Goal: Information Seeking & Learning: Learn about a topic

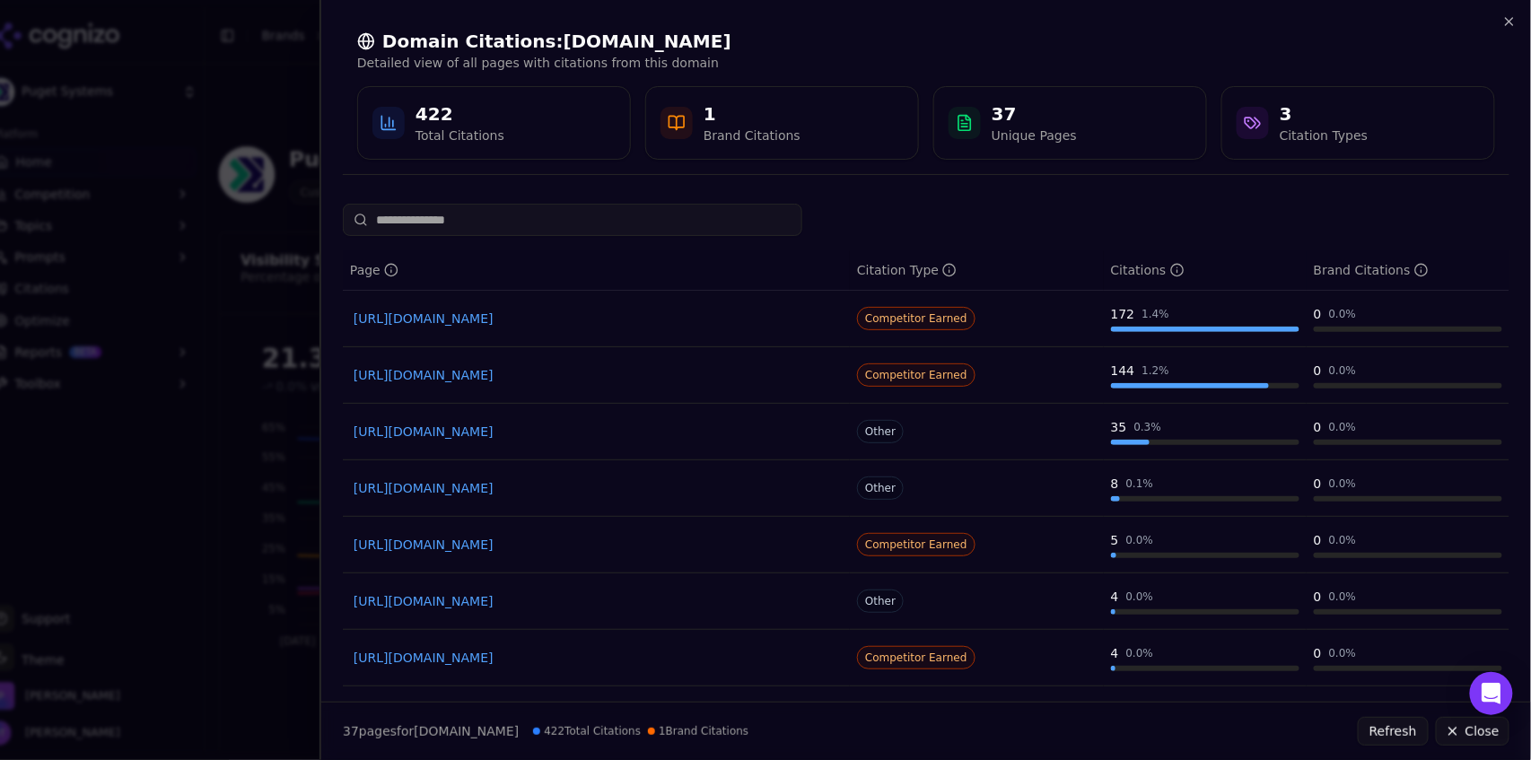
scroll to position [2070, 0]
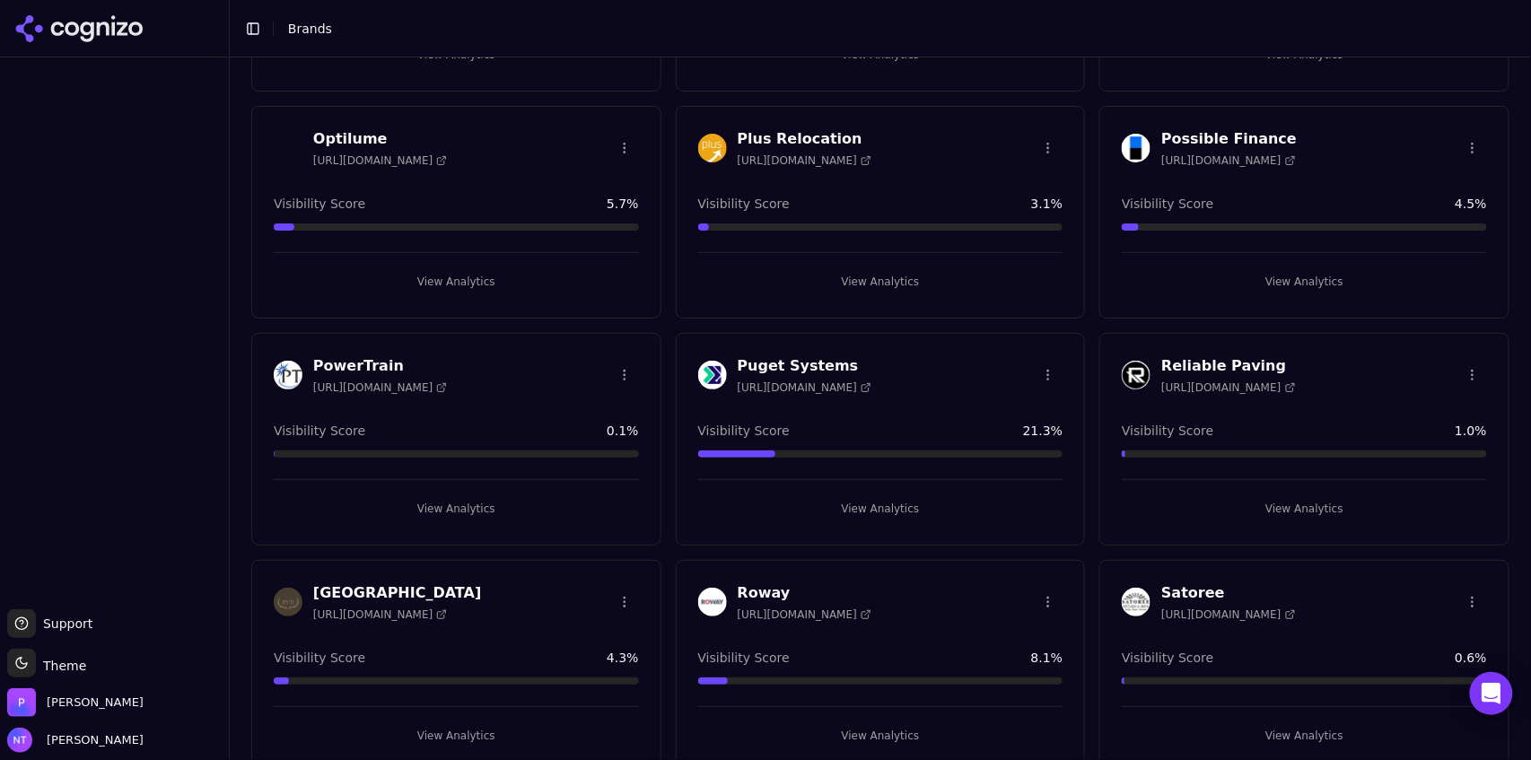
scroll to position [3305, 0]
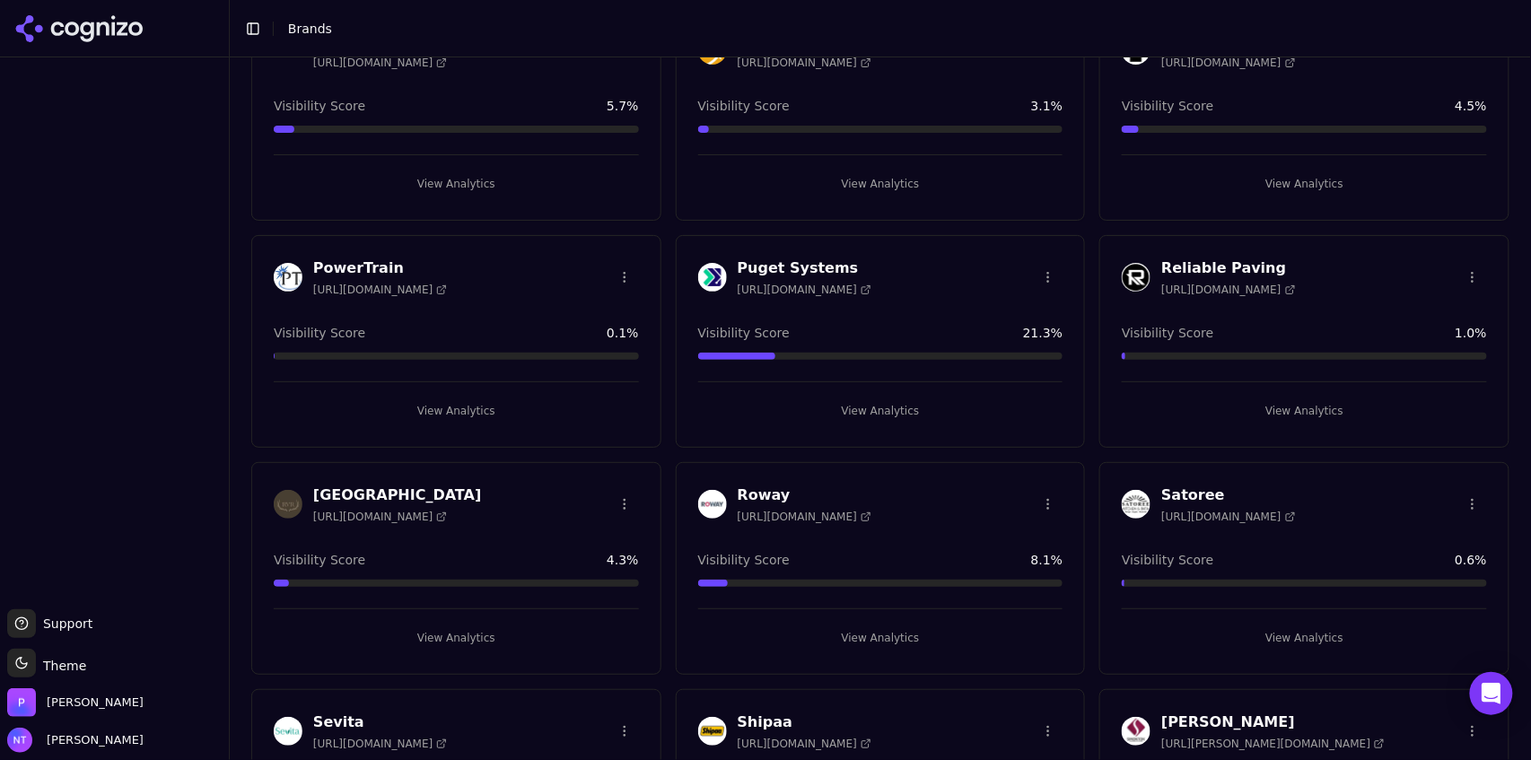
click at [1303, 624] on button "View Analytics" at bounding box center [1304, 638] width 365 height 29
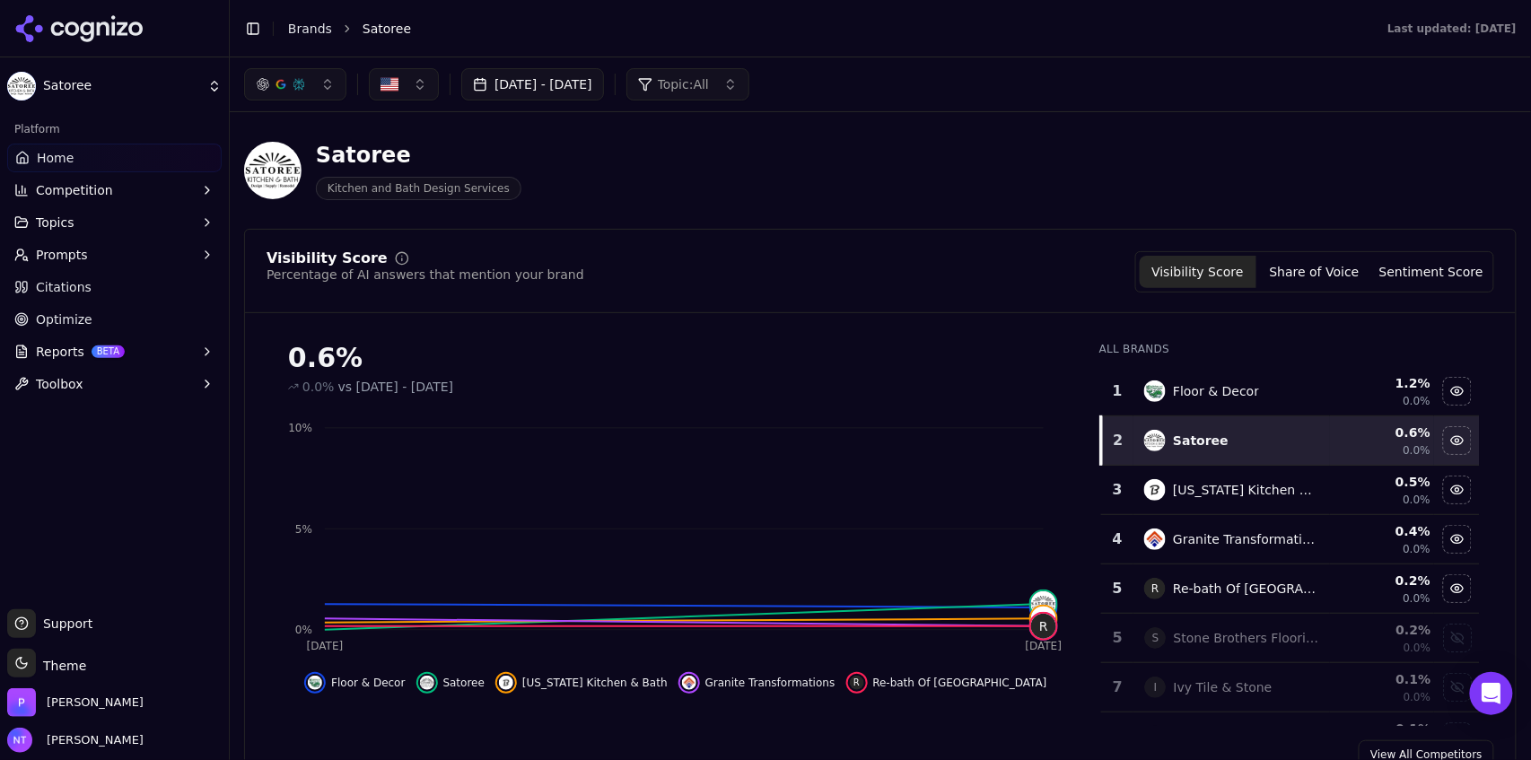
click at [88, 189] on span "Competition" at bounding box center [74, 190] width 77 height 18
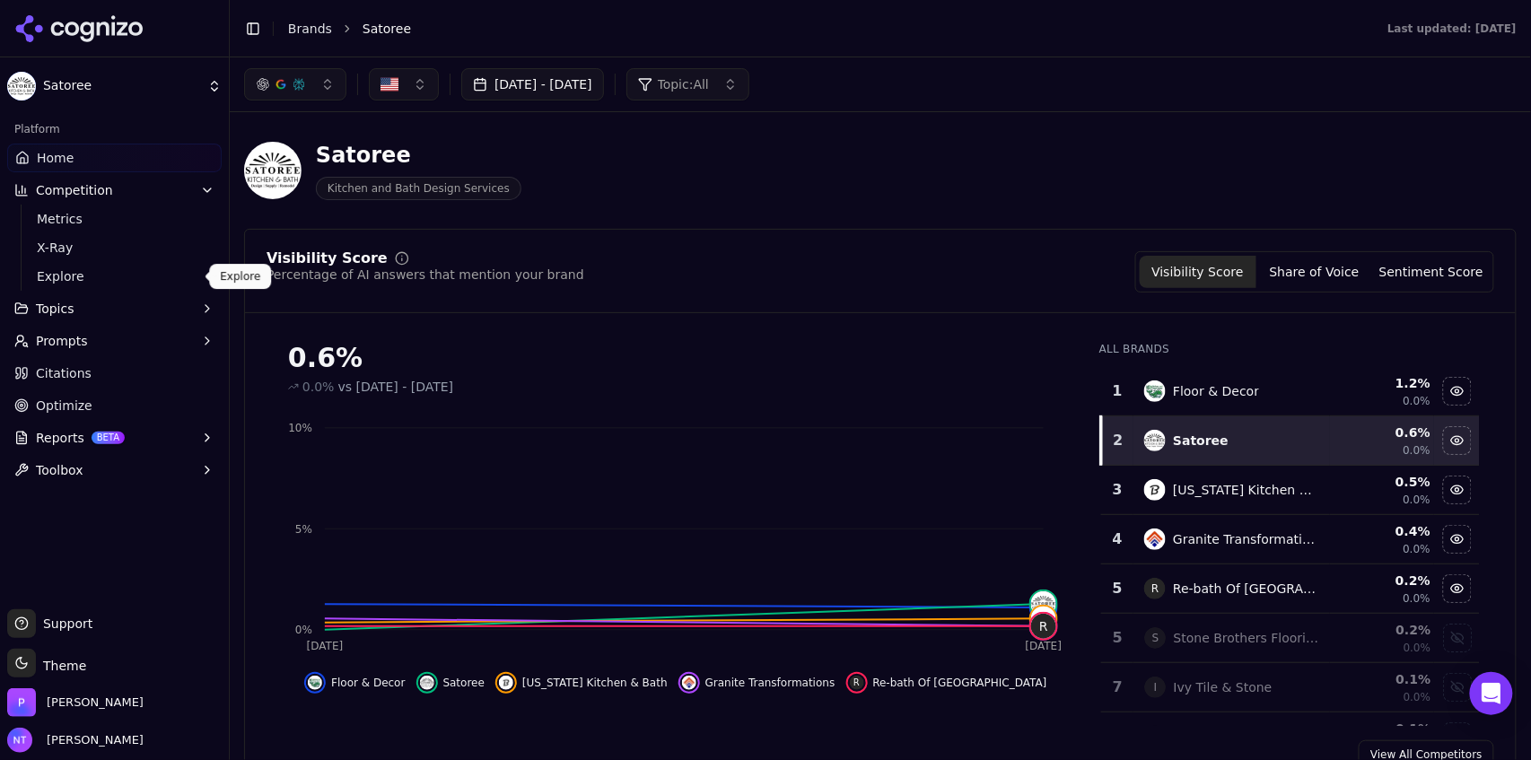
click at [116, 281] on span "Explore" at bounding box center [115, 277] width 156 height 18
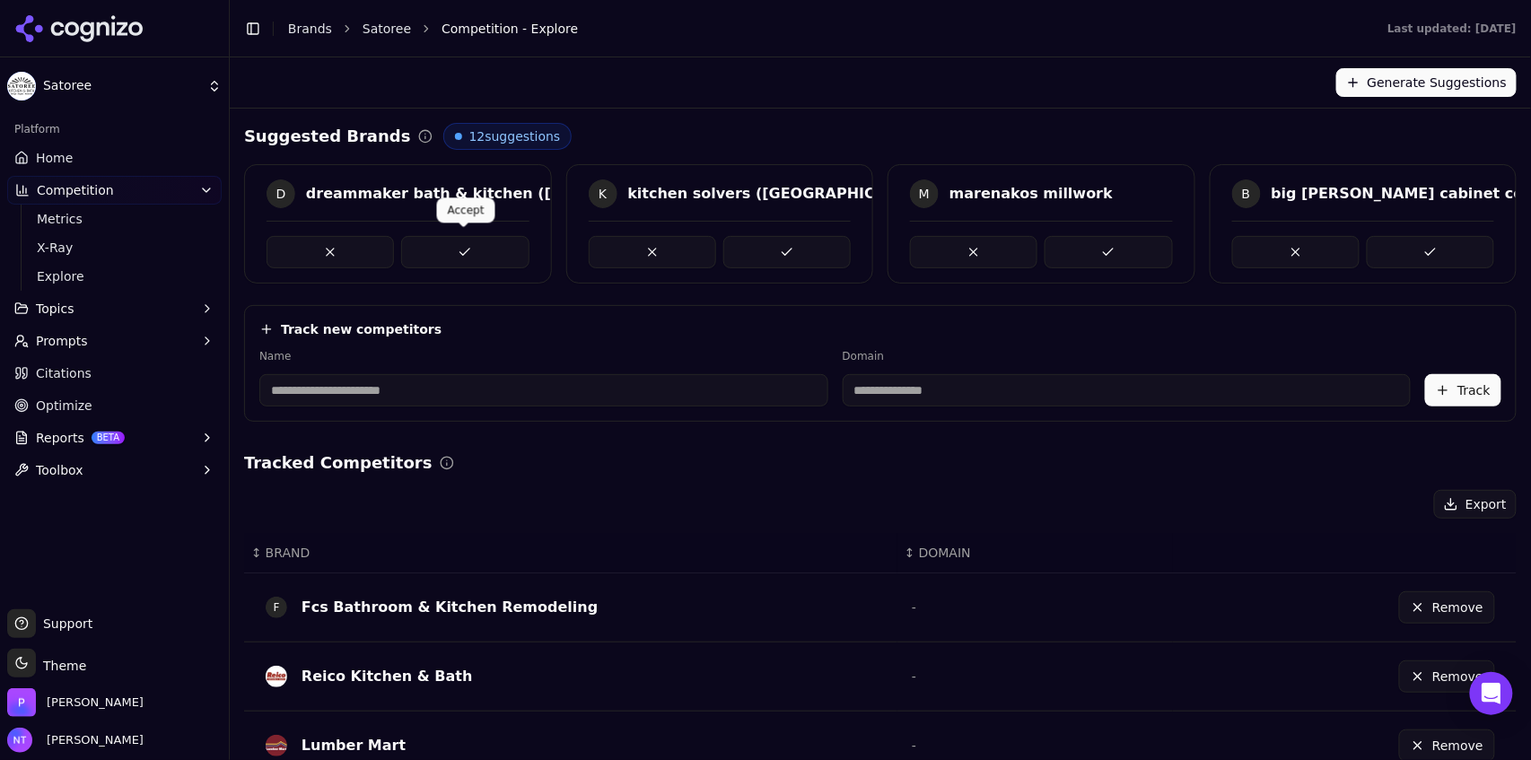
click at [458, 253] on button at bounding box center [464, 252] width 127 height 32
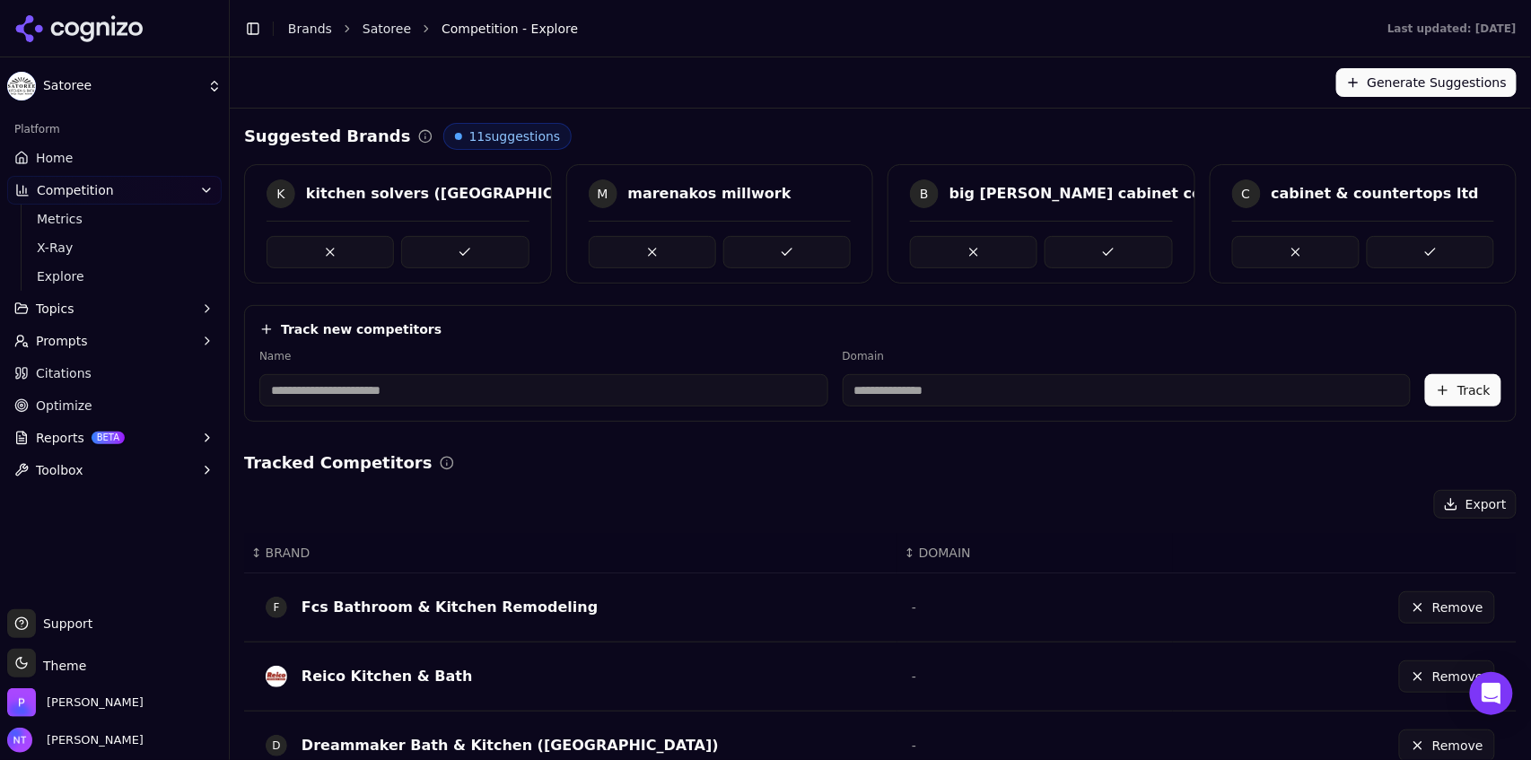
click at [458, 253] on button at bounding box center [464, 252] width 127 height 32
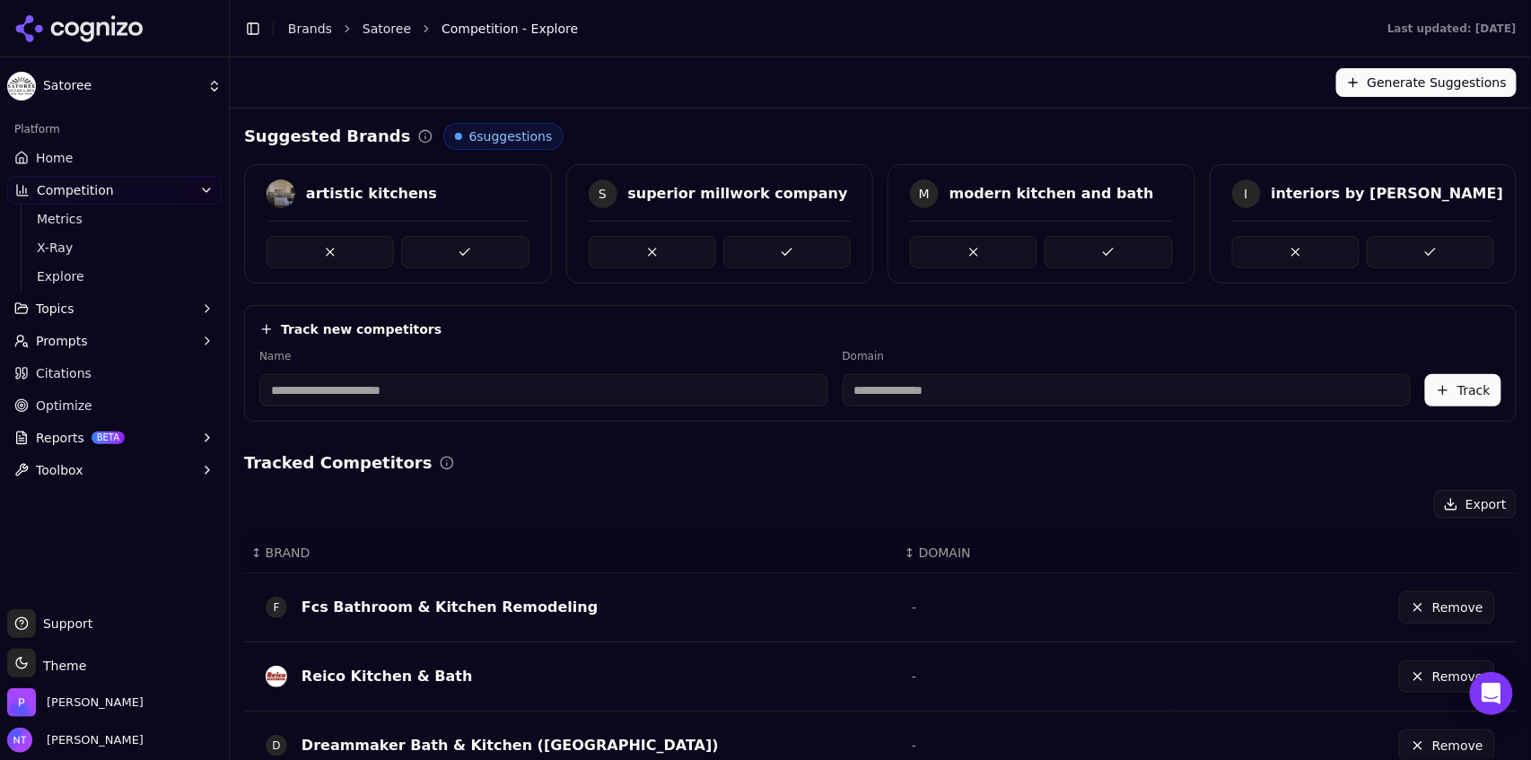
click at [458, 253] on button at bounding box center [464, 252] width 127 height 32
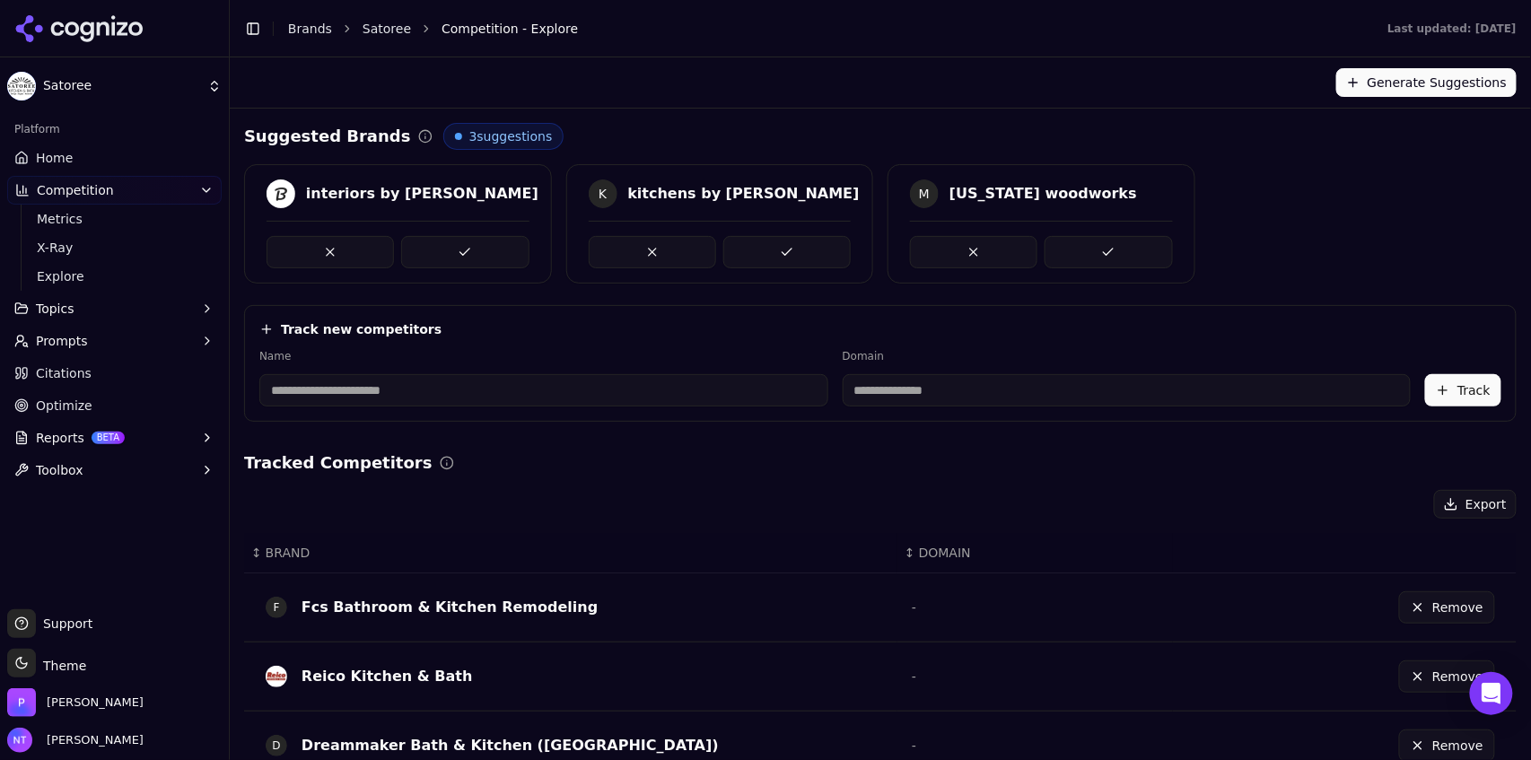
click at [458, 253] on button at bounding box center [464, 252] width 127 height 32
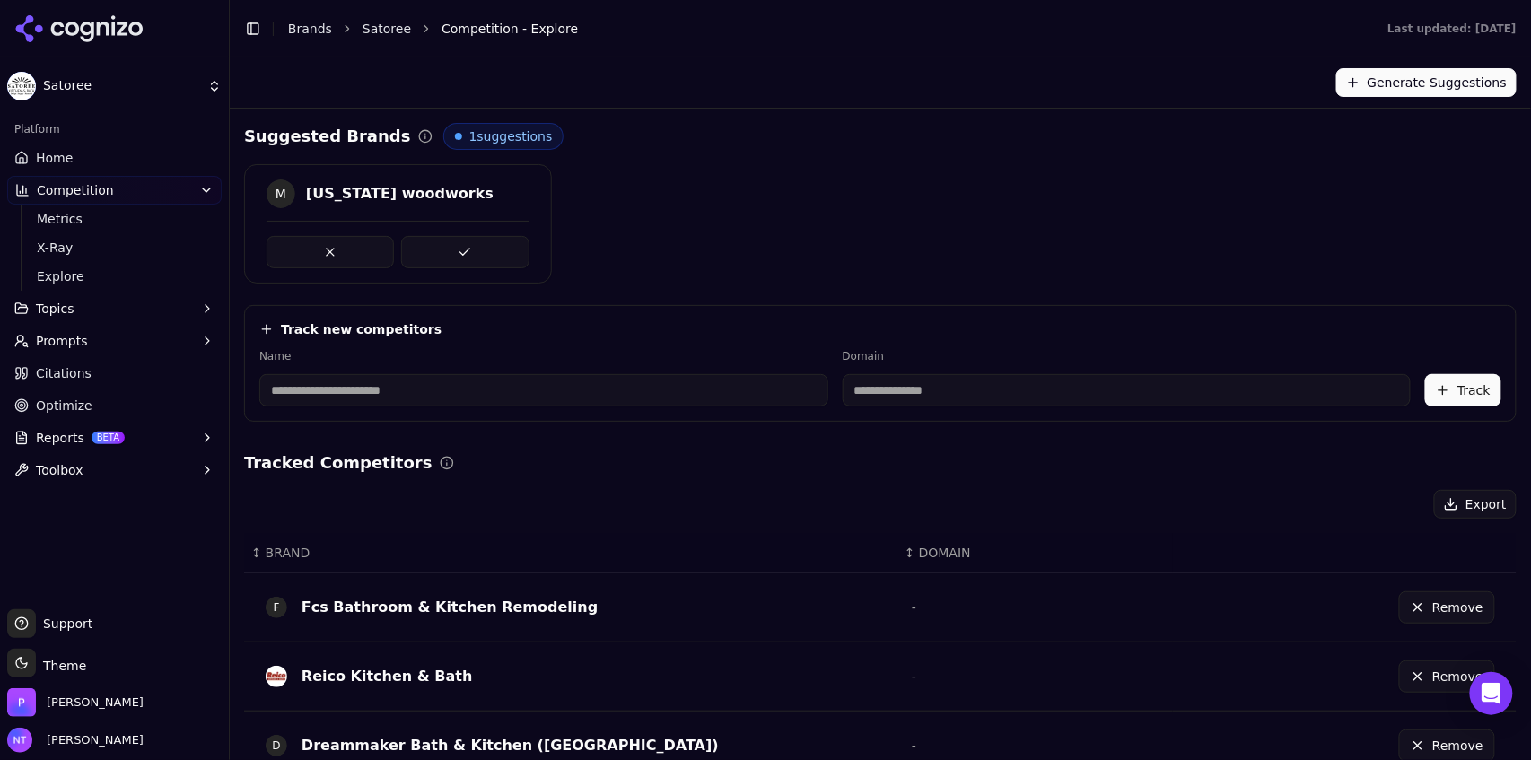
click at [458, 253] on button at bounding box center [464, 252] width 127 height 32
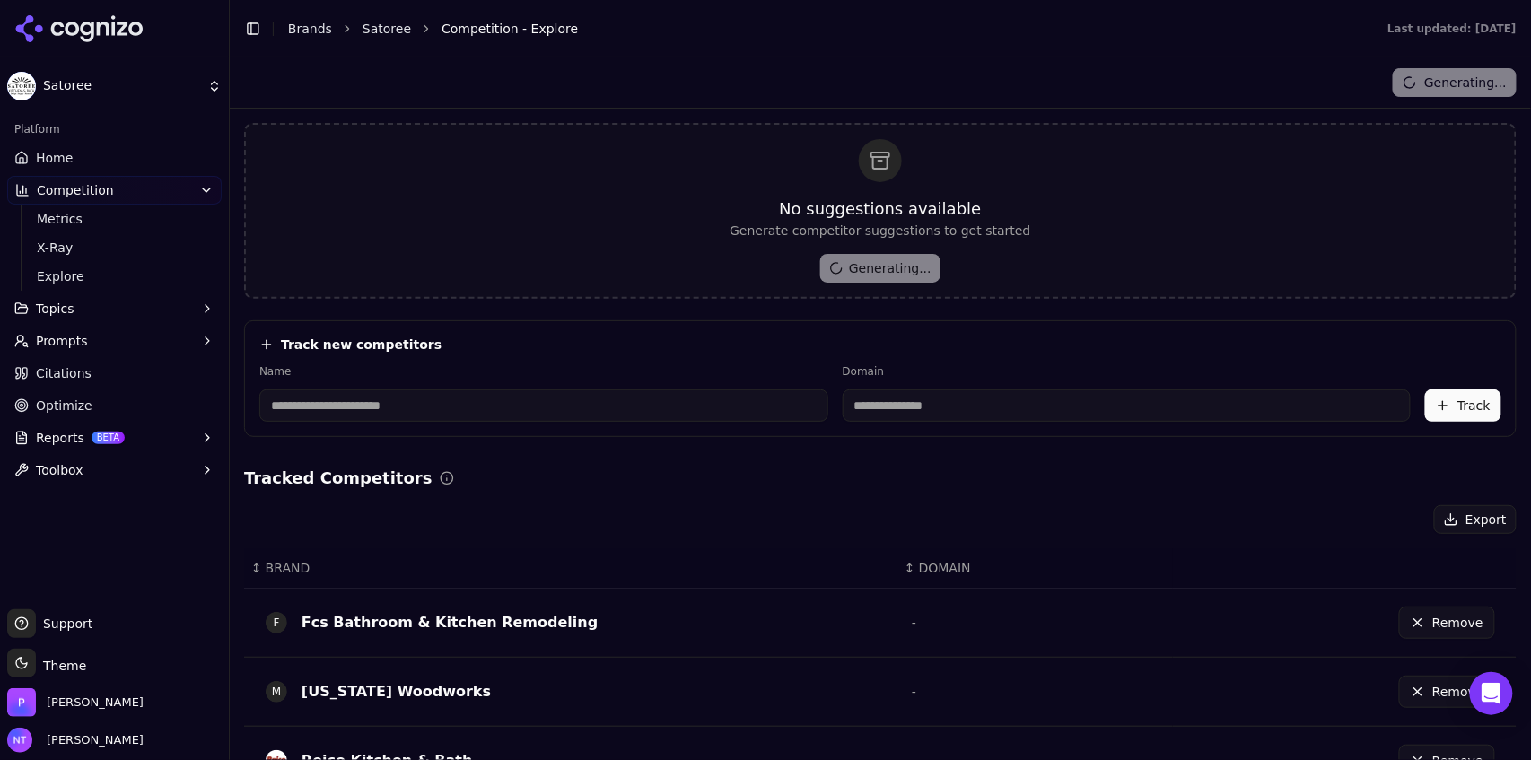
click at [68, 154] on span "Home" at bounding box center [54, 158] width 37 height 18
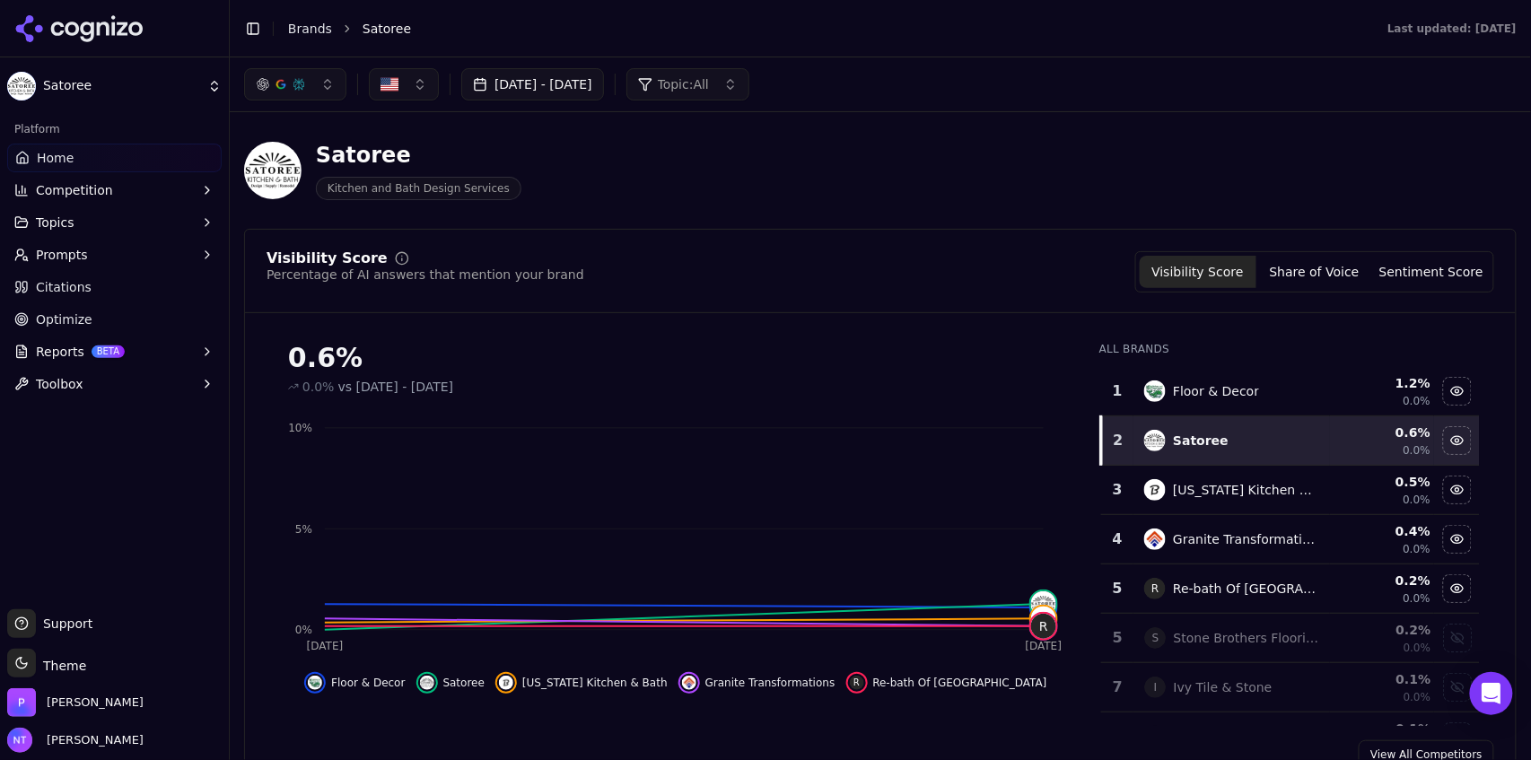
click at [254, 27] on button "Toggle Sidebar" at bounding box center [253, 28] width 25 height 25
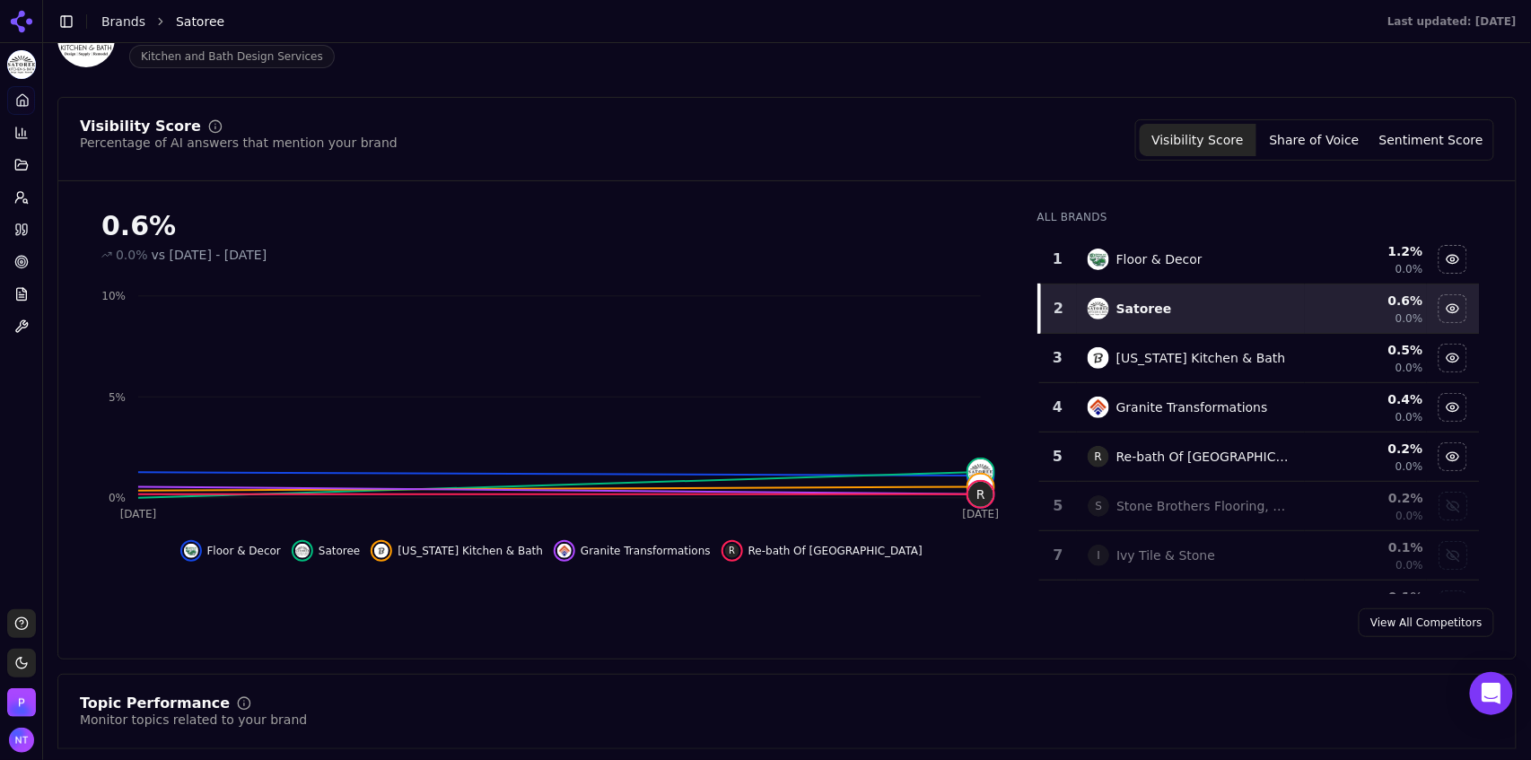
scroll to position [113, 0]
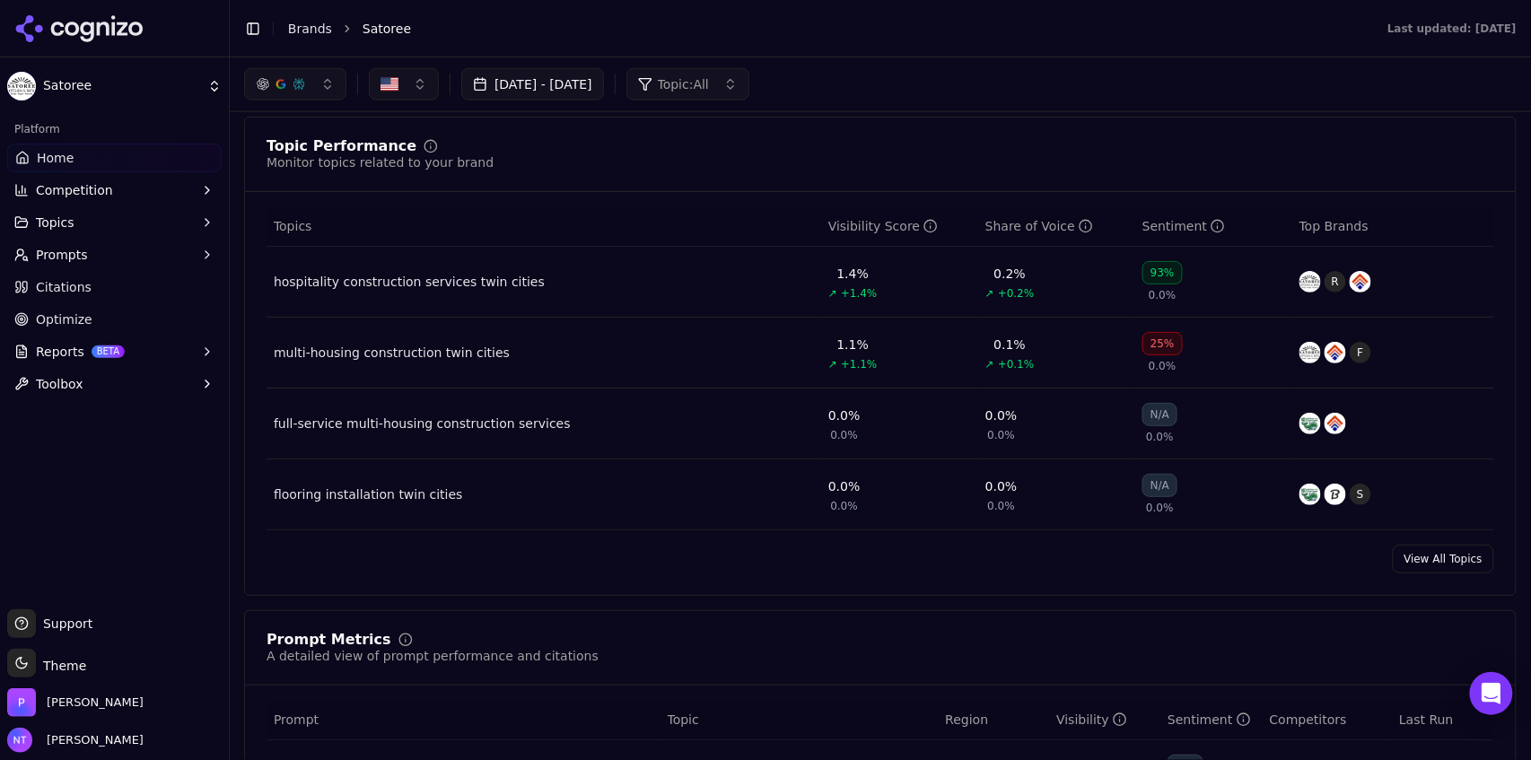
scroll to position [648, 0]
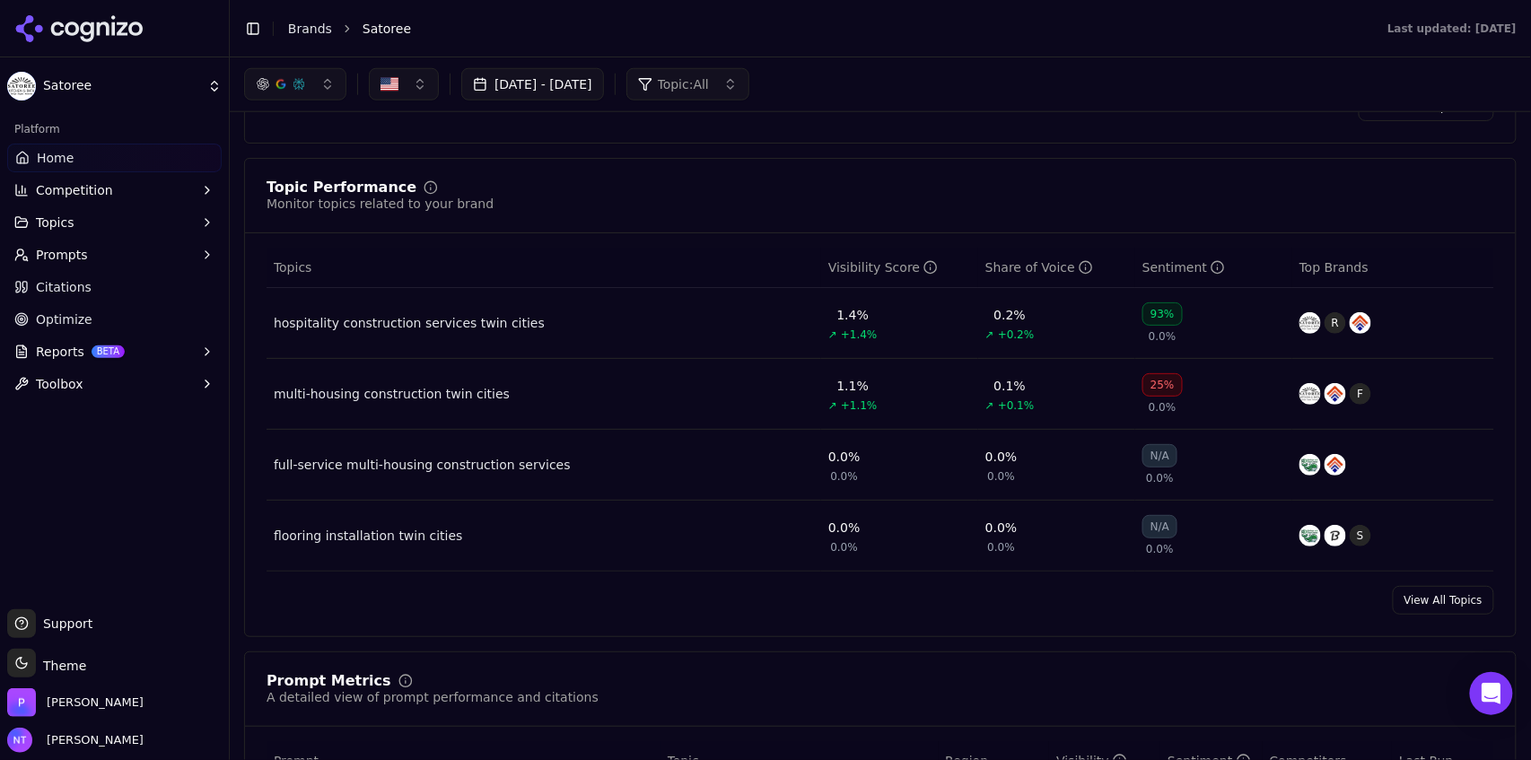
click at [421, 401] on div "multi-housing construction twin cities" at bounding box center [392, 394] width 236 height 18
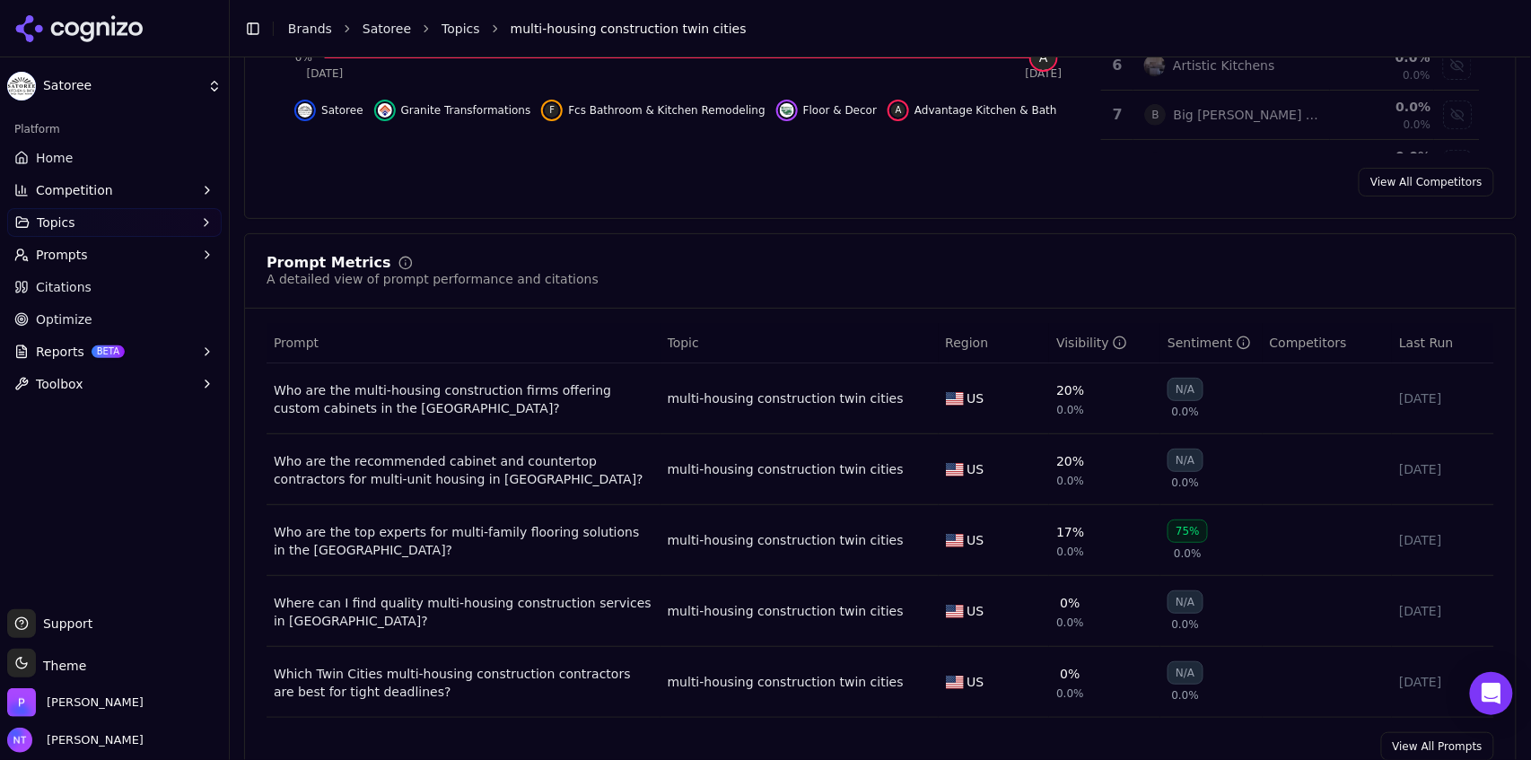
scroll to position [534, 0]
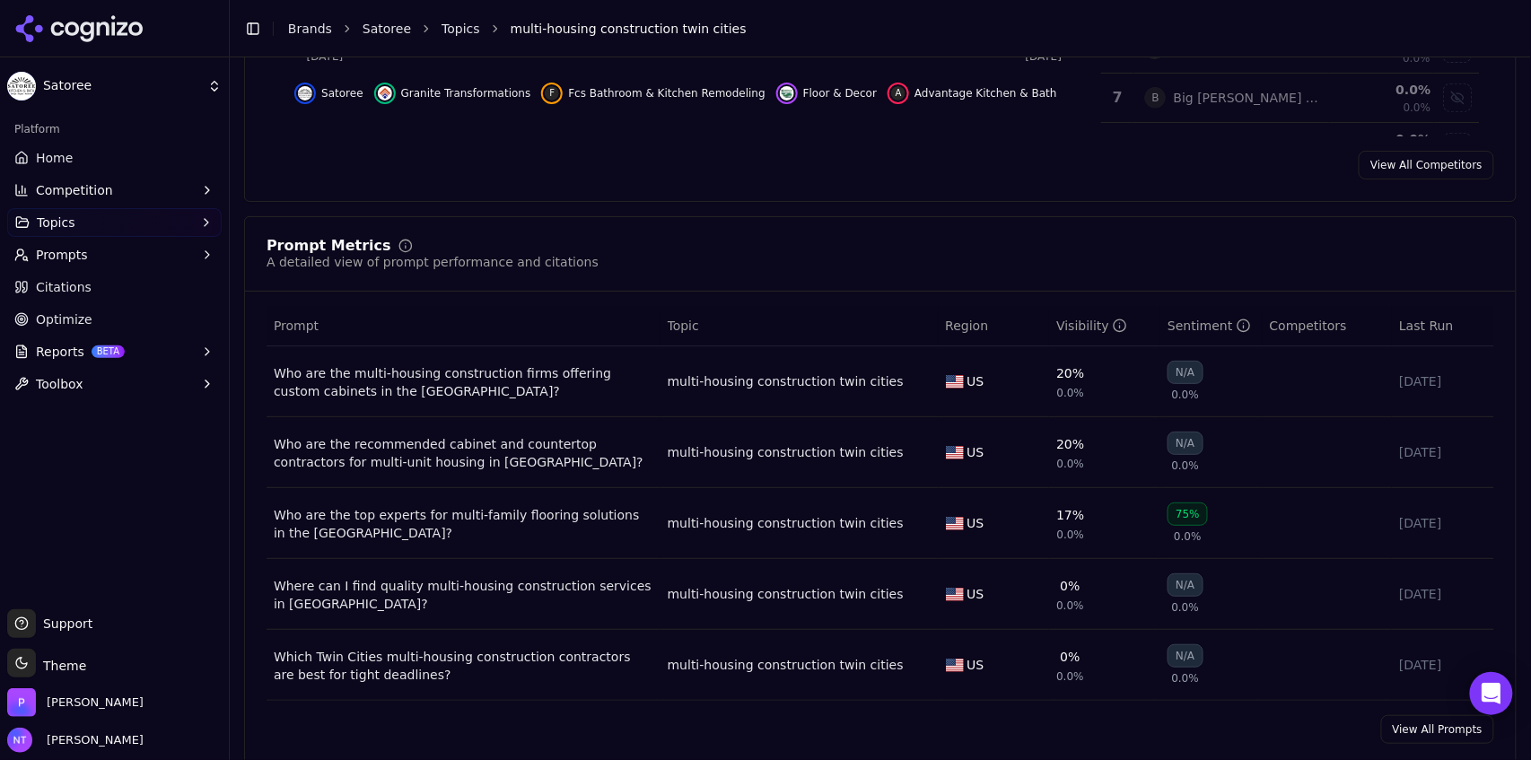
click at [1058, 322] on div "Visibility" at bounding box center [1092, 326] width 71 height 18
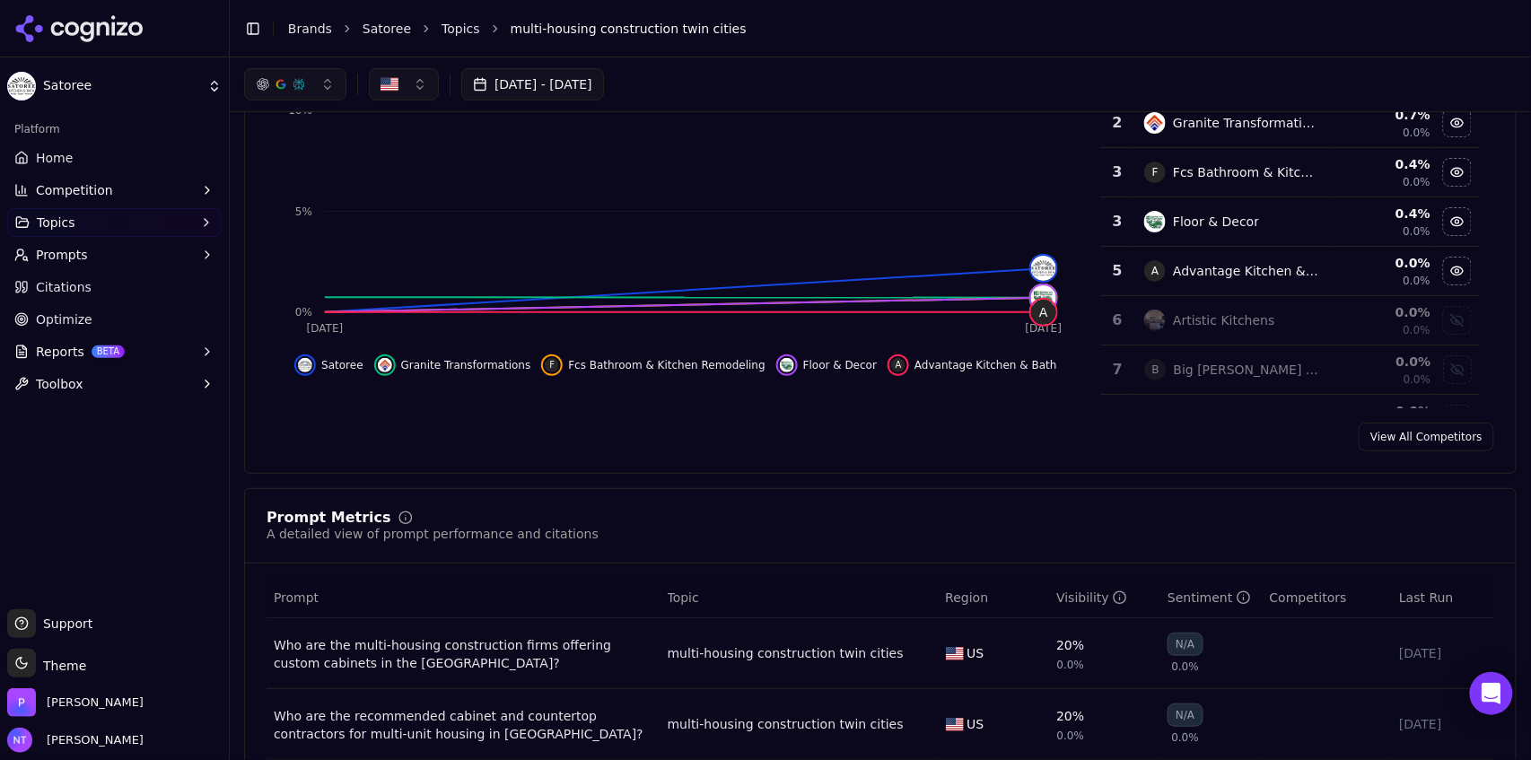
scroll to position [0, 0]
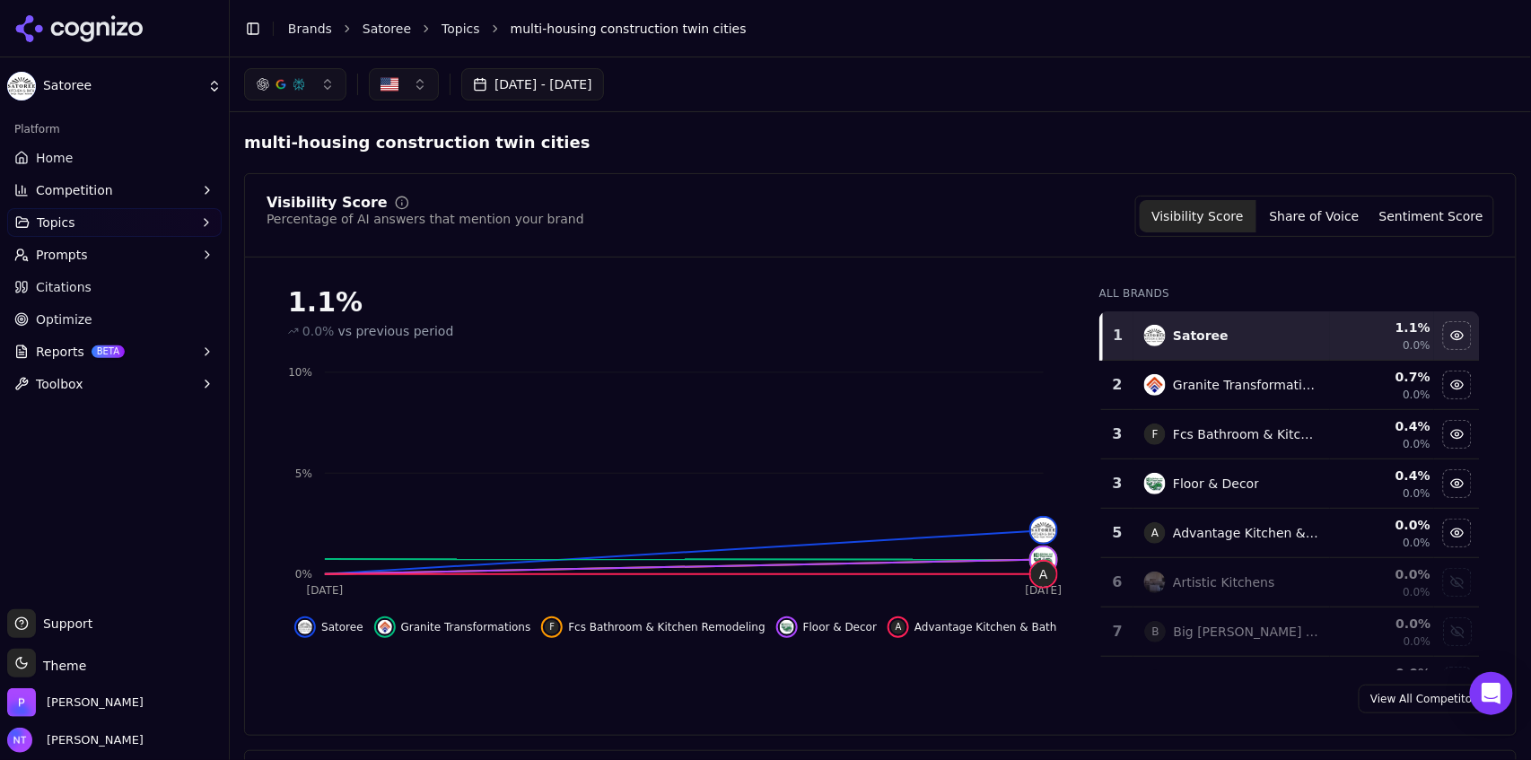
click at [257, 26] on button "Toggle Sidebar" at bounding box center [253, 28] width 25 height 25
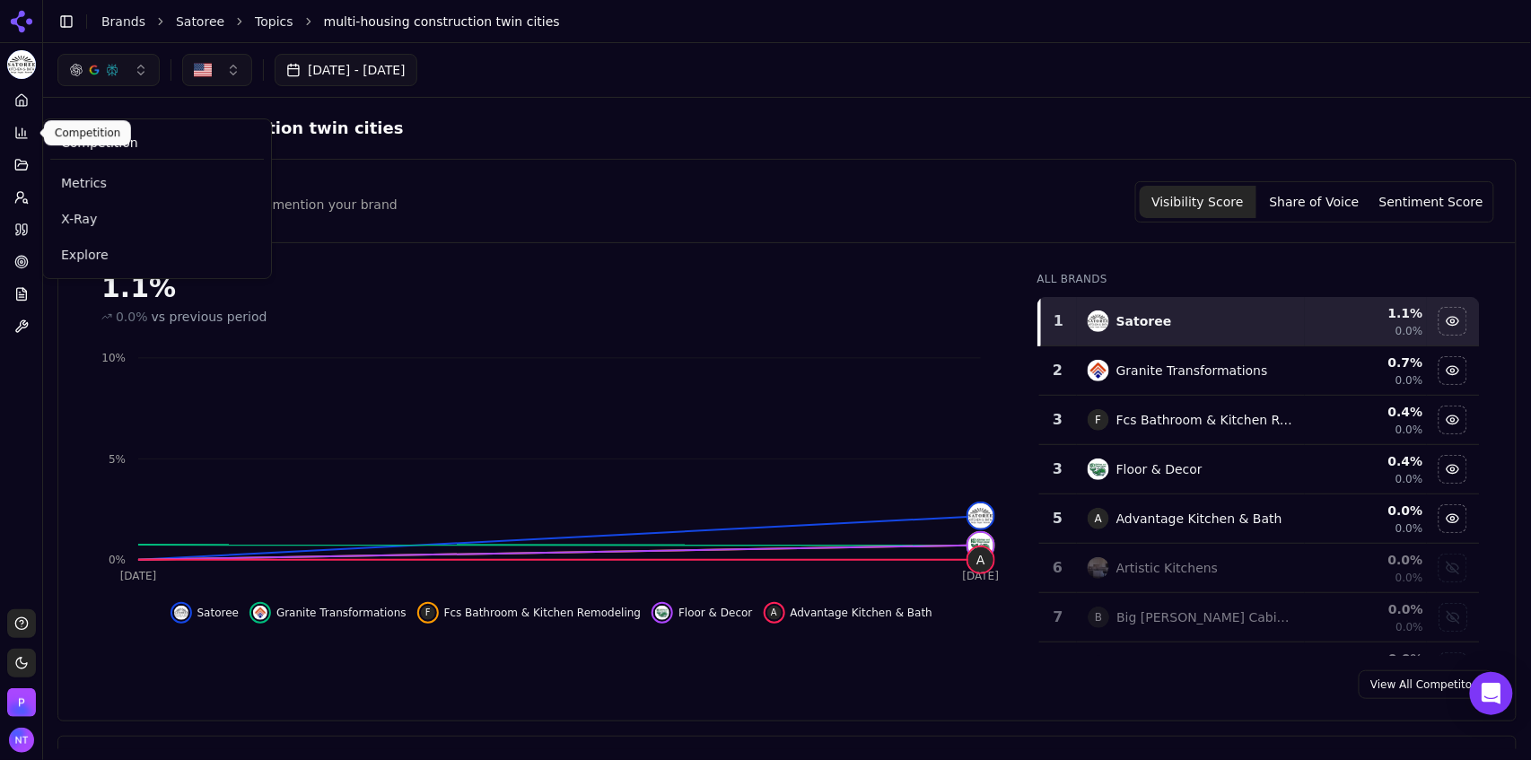
click at [23, 143] on button "Competition" at bounding box center [21, 132] width 28 height 29
click at [126, 255] on span "Explore" at bounding box center [157, 255] width 192 height 18
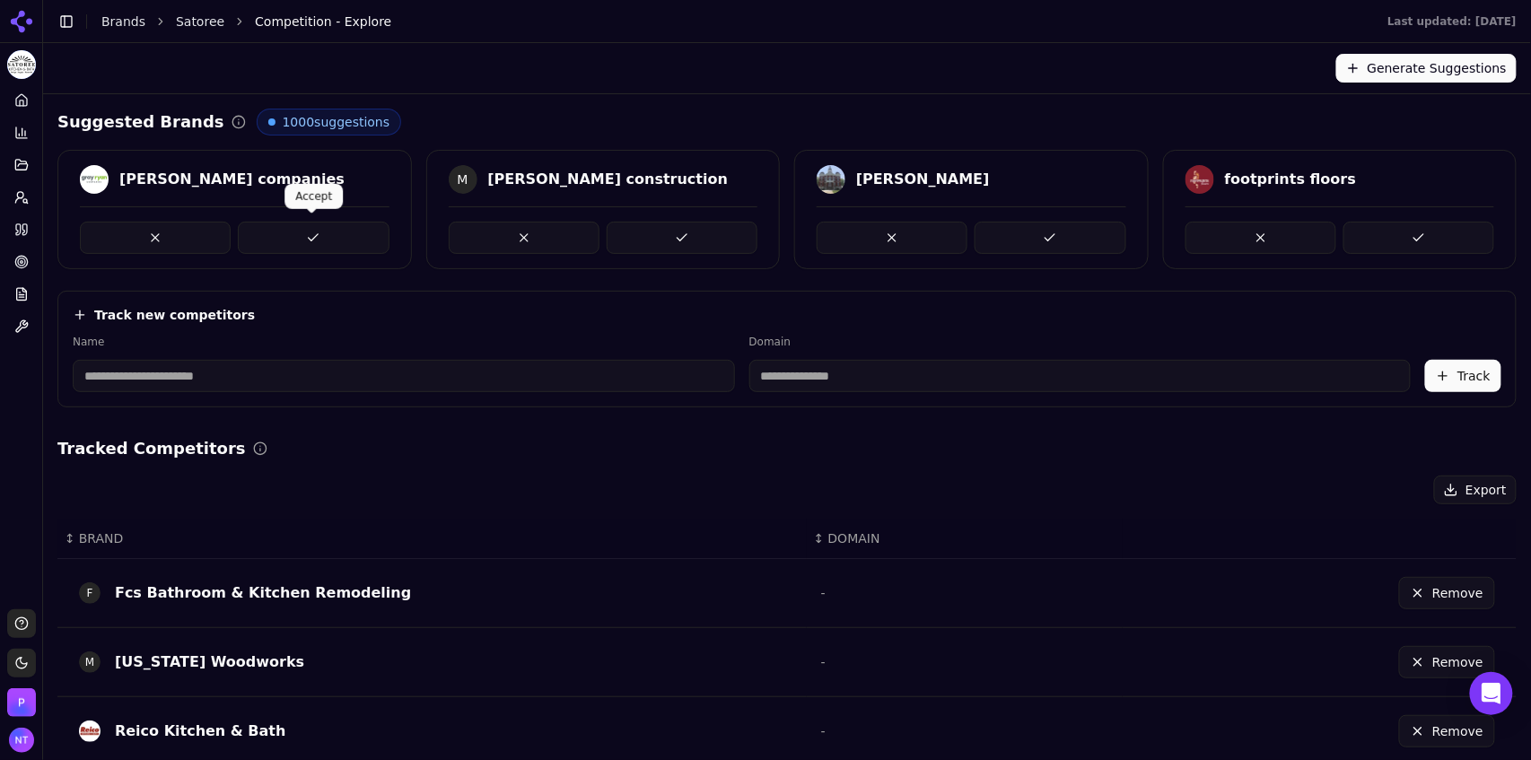
click at [317, 243] on button at bounding box center [313, 238] width 151 height 32
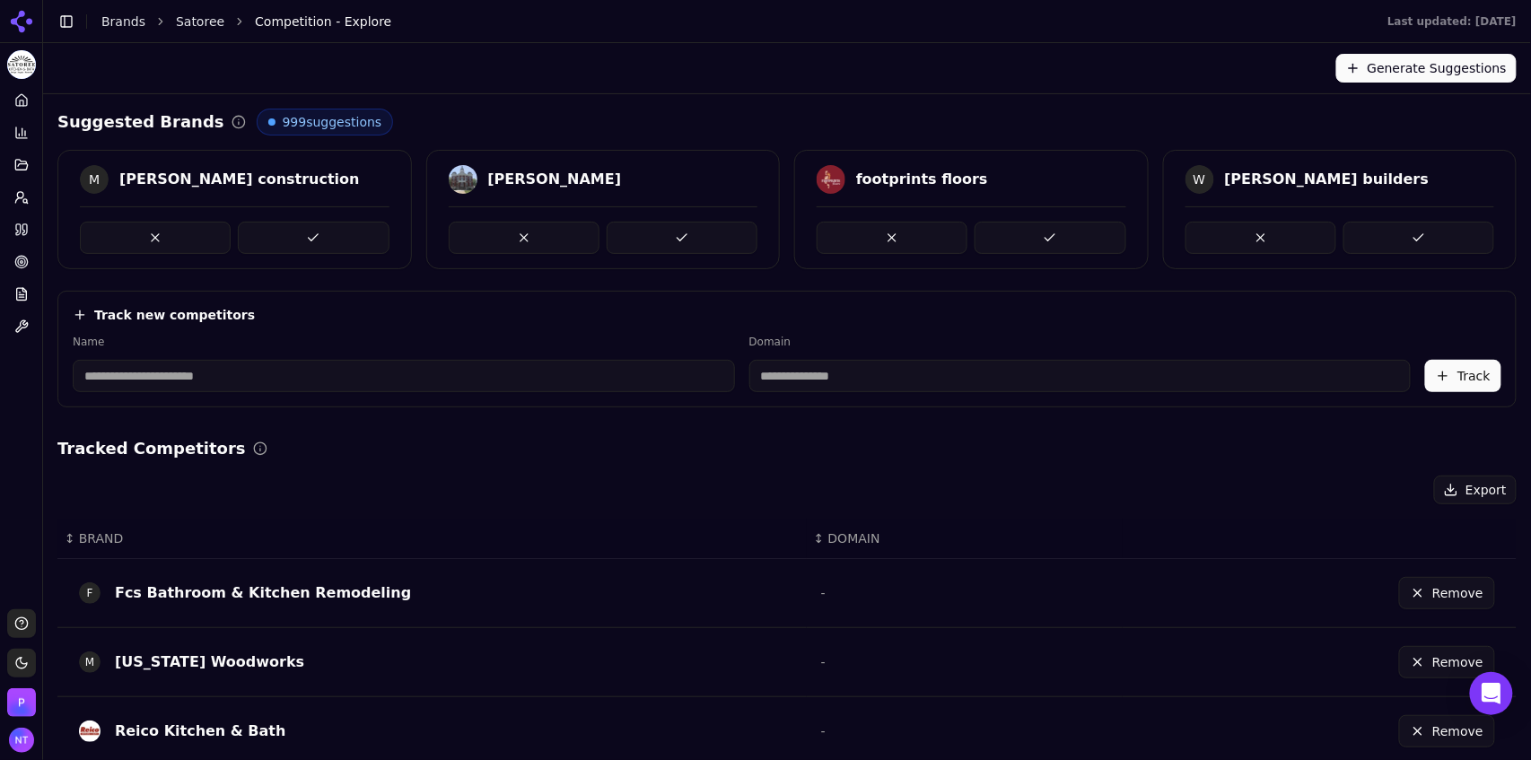
click at [317, 243] on button at bounding box center [313, 238] width 151 height 32
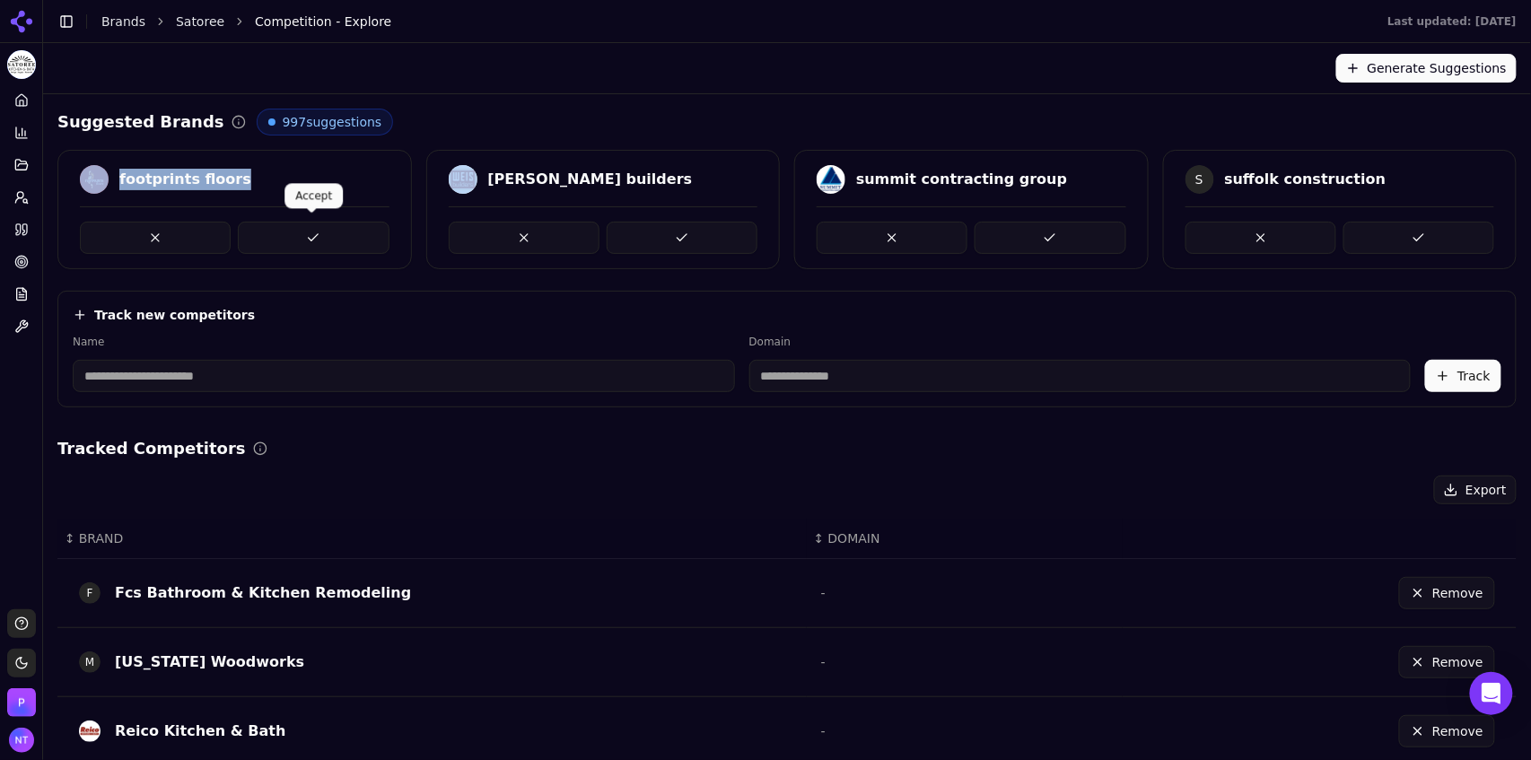
drag, startPoint x: 317, startPoint y: 243, endPoint x: 330, endPoint y: 238, distance: 14.5
click at [330, 238] on button at bounding box center [313, 238] width 151 height 32
click at [338, 233] on button at bounding box center [313, 238] width 151 height 32
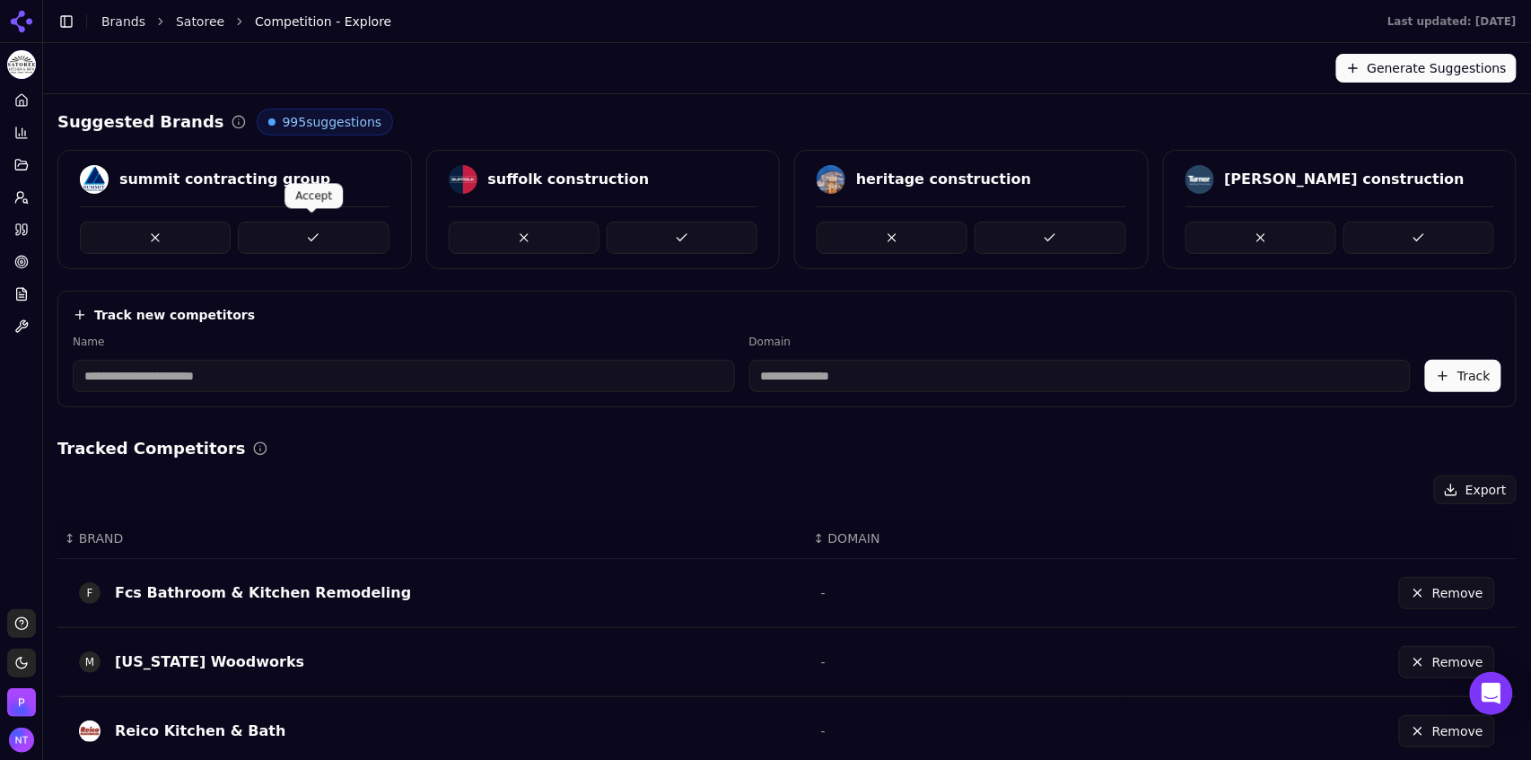
click at [337, 232] on button at bounding box center [313, 238] width 151 height 32
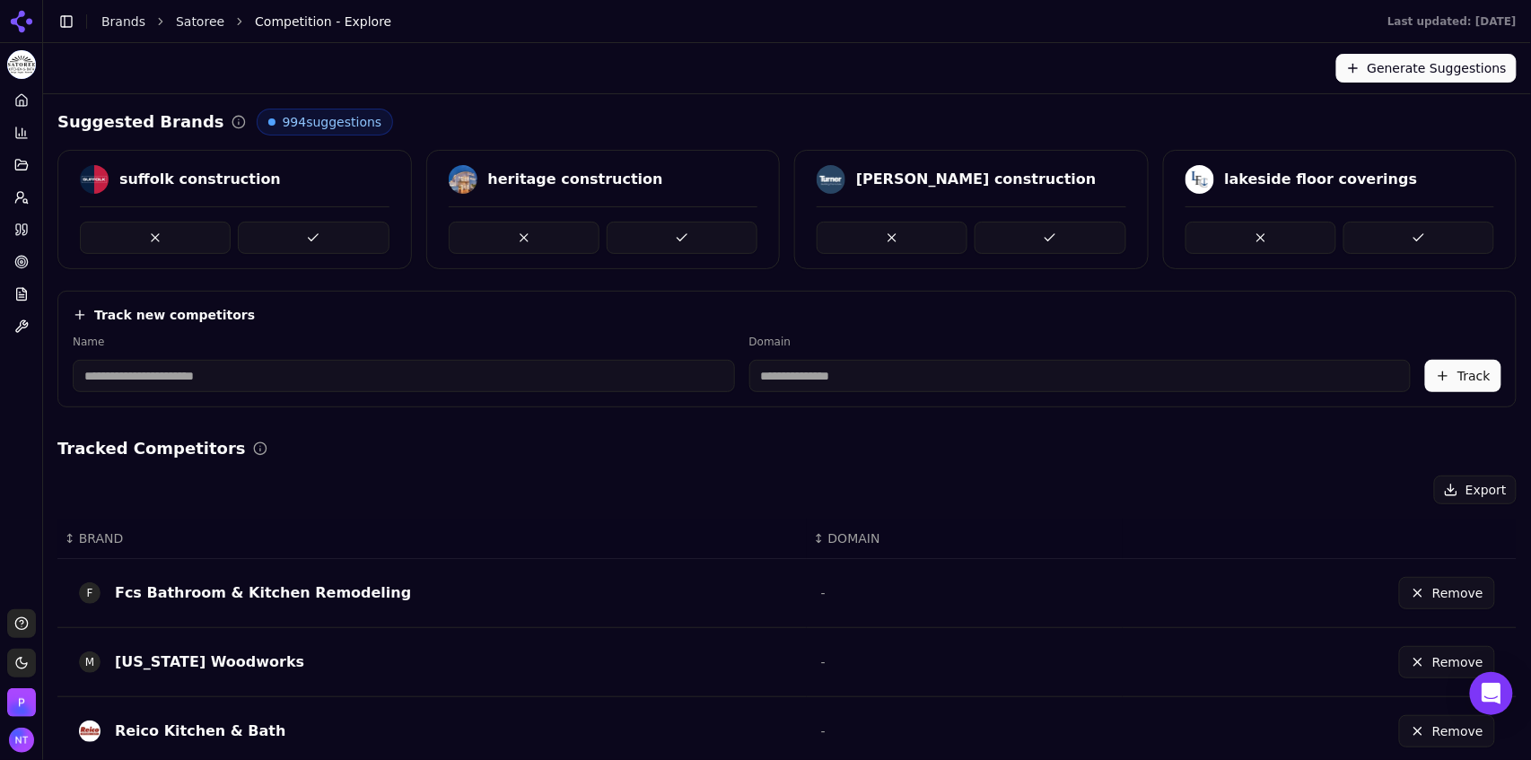
click at [337, 232] on button at bounding box center [313, 238] width 151 height 32
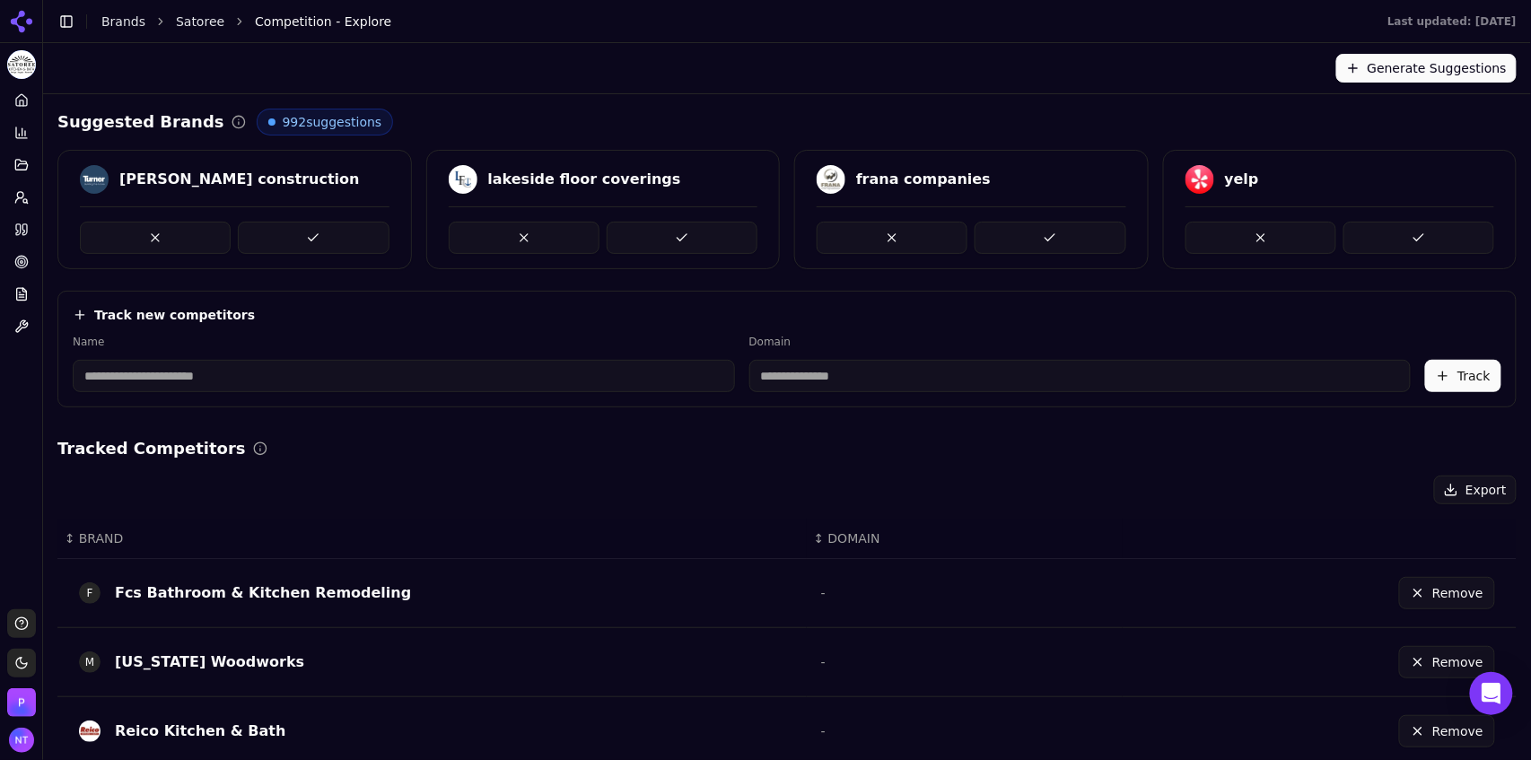
click at [337, 232] on button at bounding box center [313, 238] width 151 height 32
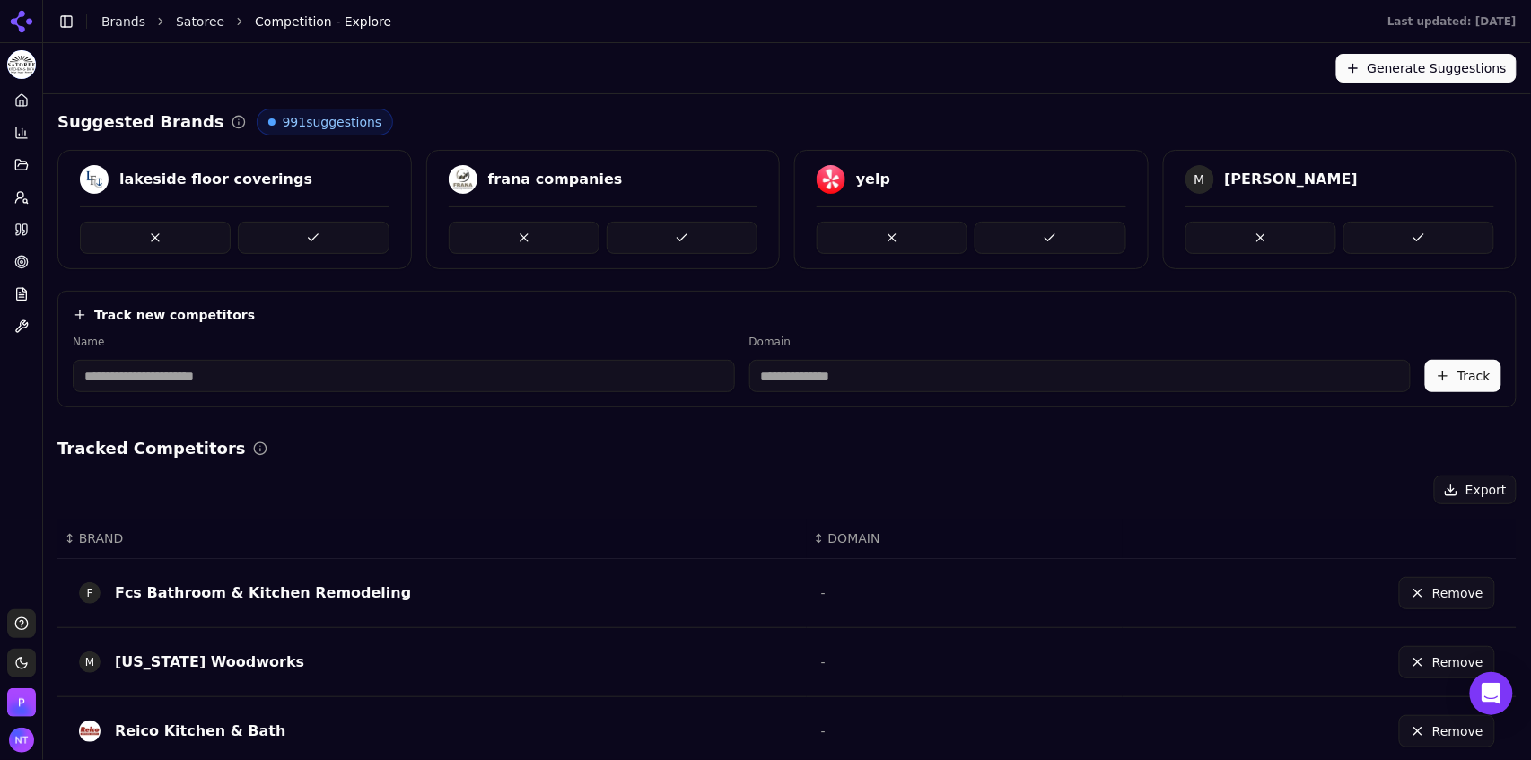
click at [337, 232] on button at bounding box center [313, 238] width 151 height 32
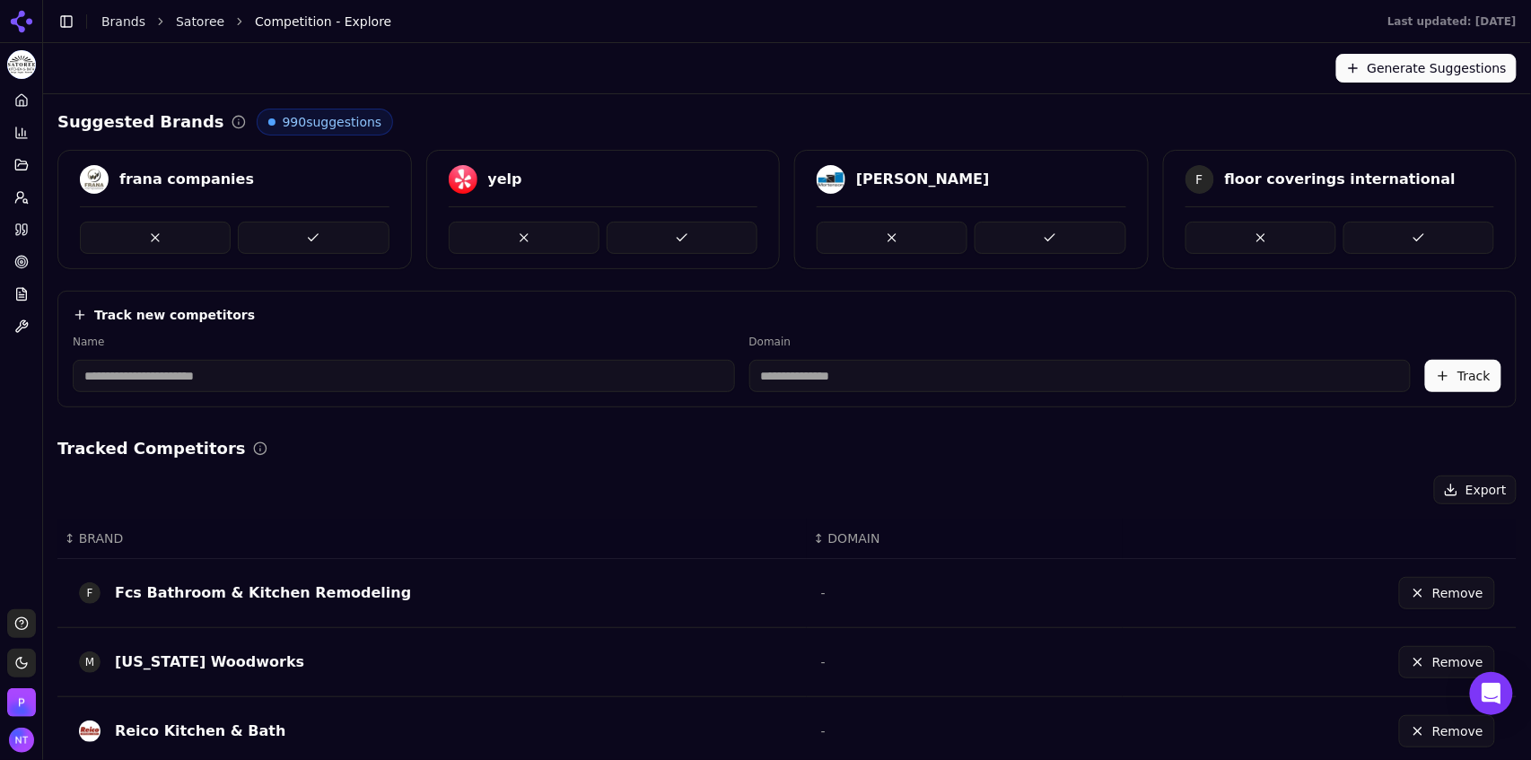
click at [798, 379] on input at bounding box center [1081, 376] width 663 height 32
paste input "**********"
drag, startPoint x: 747, startPoint y: 382, endPoint x: 655, endPoint y: 376, distance: 91.7
click at [655, 376] on div "**********" at bounding box center [787, 363] width 1429 height 57
type input "**********"
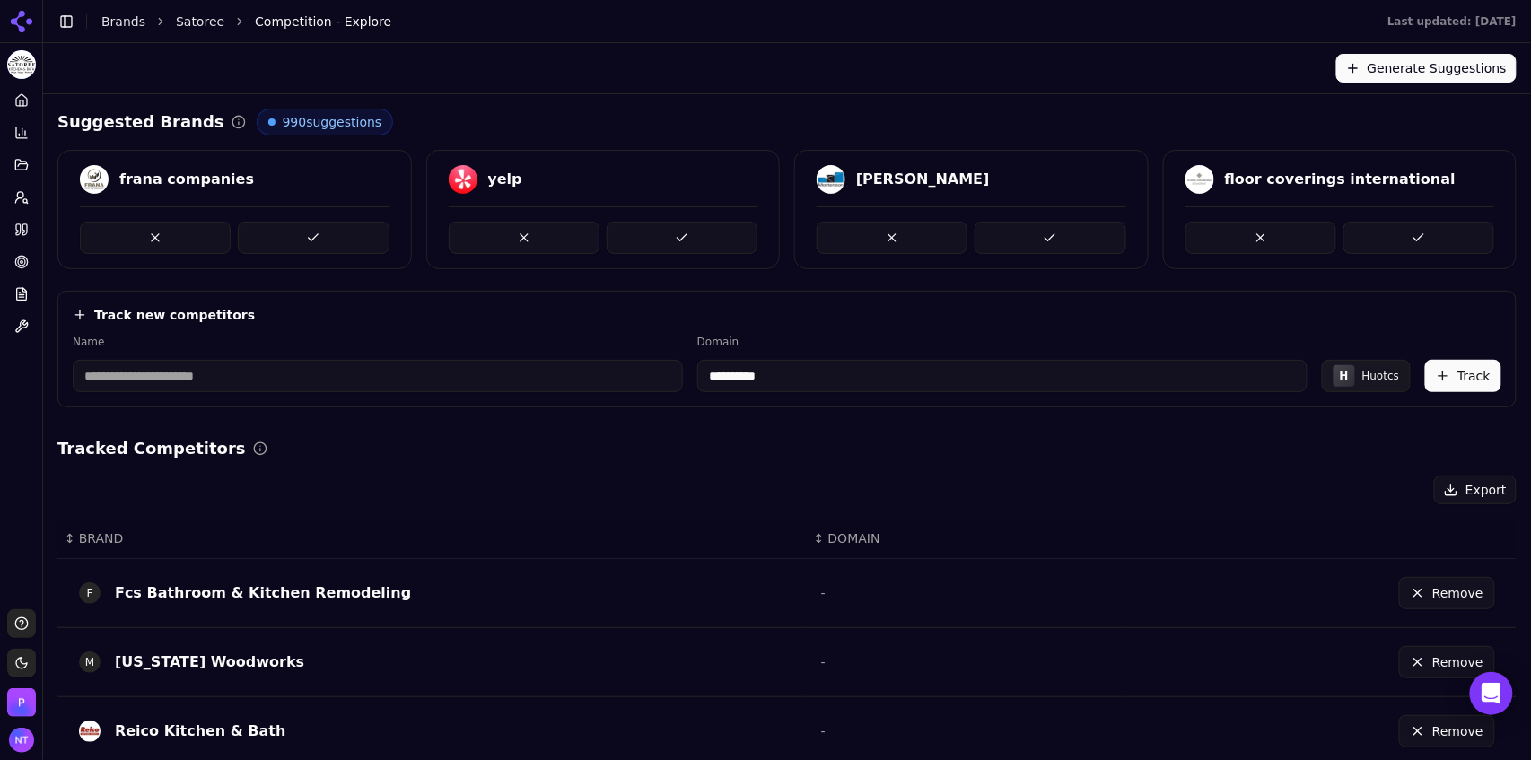
click at [472, 375] on input at bounding box center [378, 376] width 610 height 32
type input "**********"
click at [1464, 380] on button "Track" at bounding box center [1464, 376] width 76 height 32
click at [13, 101] on link "Home" at bounding box center [21, 100] width 28 height 29
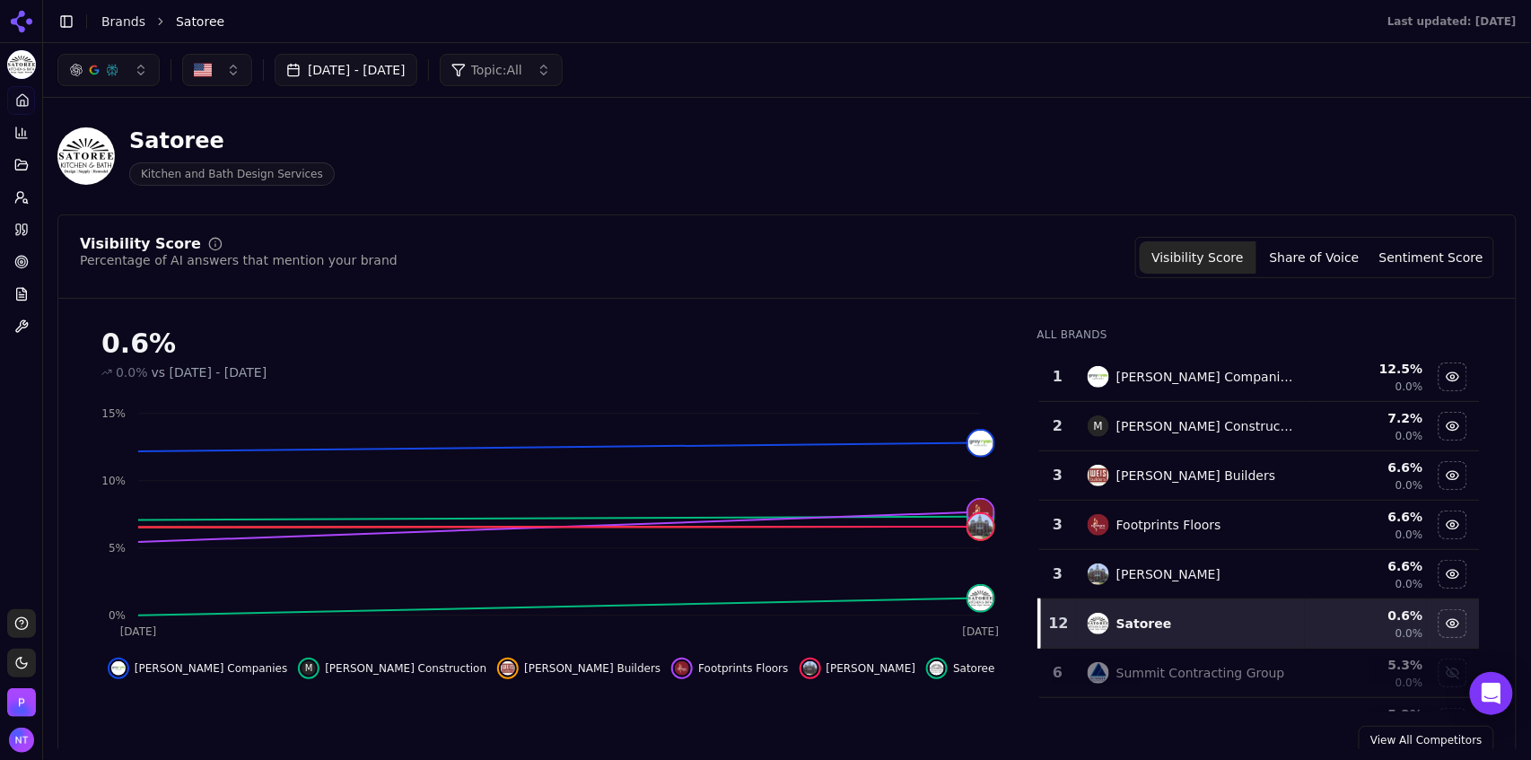
click at [563, 73] on button "Topic: All" at bounding box center [501, 70] width 123 height 32
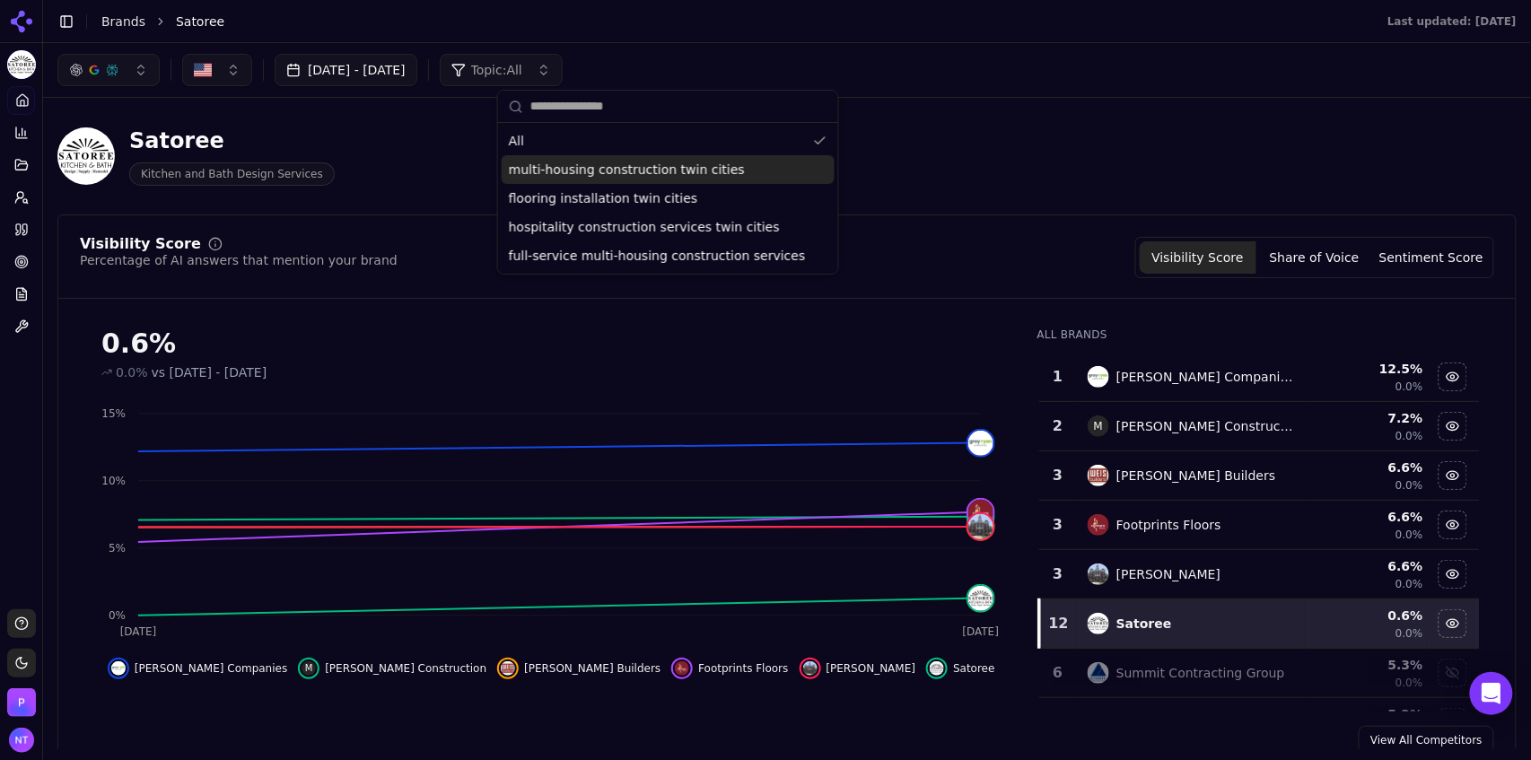
click at [610, 171] on span "multi-housing construction twin cities" at bounding box center [627, 170] width 236 height 18
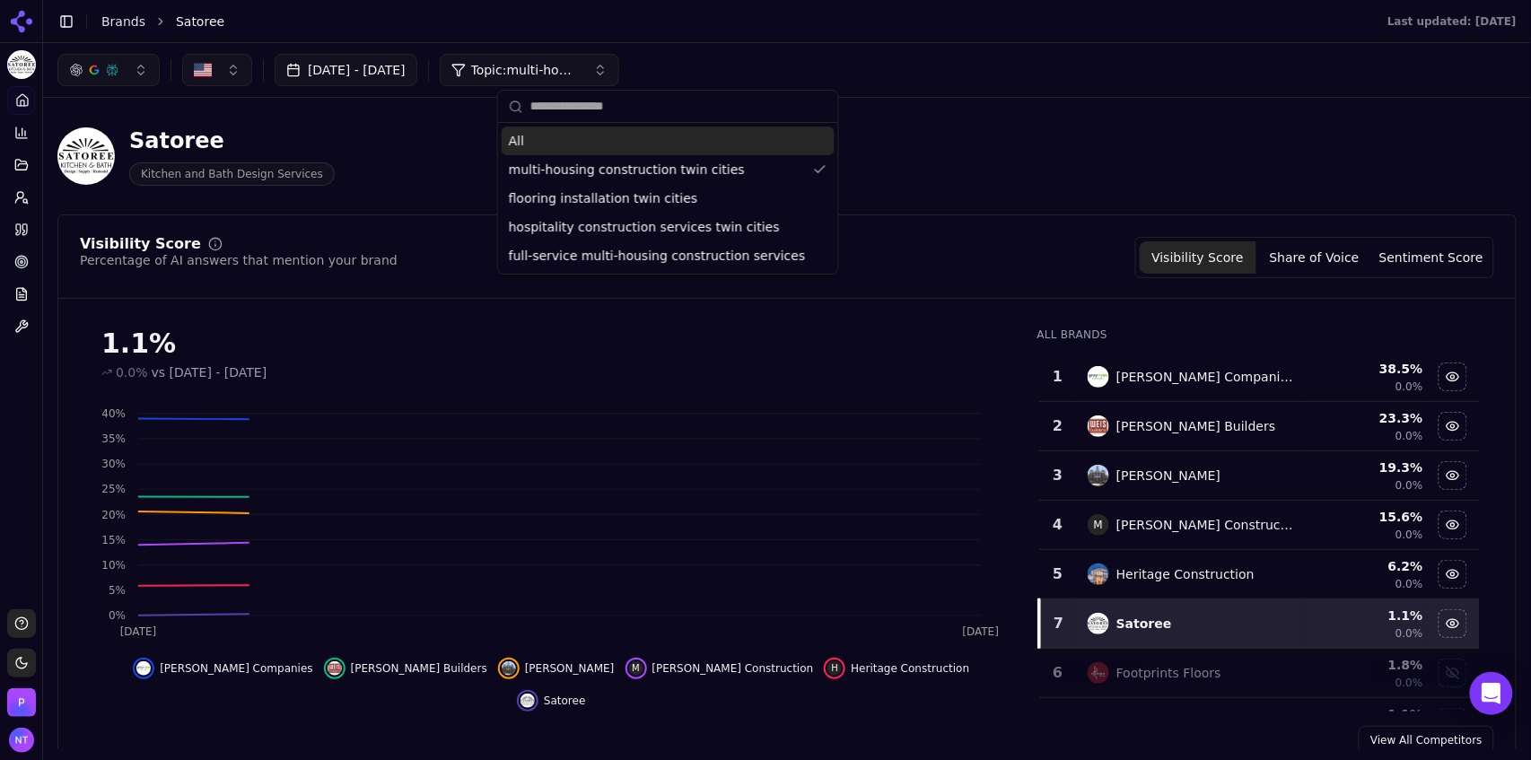
click at [837, 45] on div "Aug 27, 2025 - Sep 26, 2025 Topic: multi-housing construction twin cities" at bounding box center [787, 70] width 1488 height 54
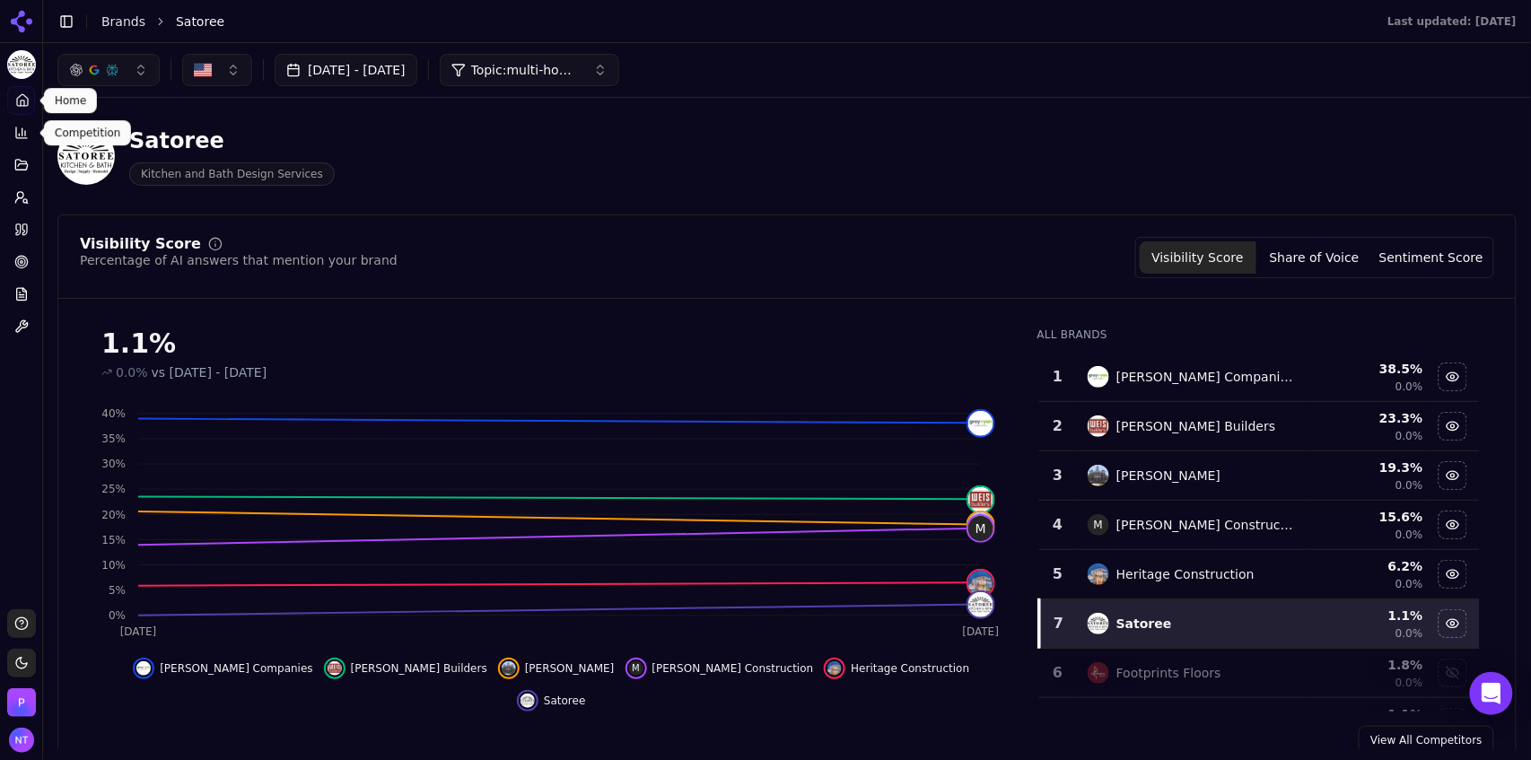
click at [17, 129] on icon at bounding box center [21, 133] width 14 height 14
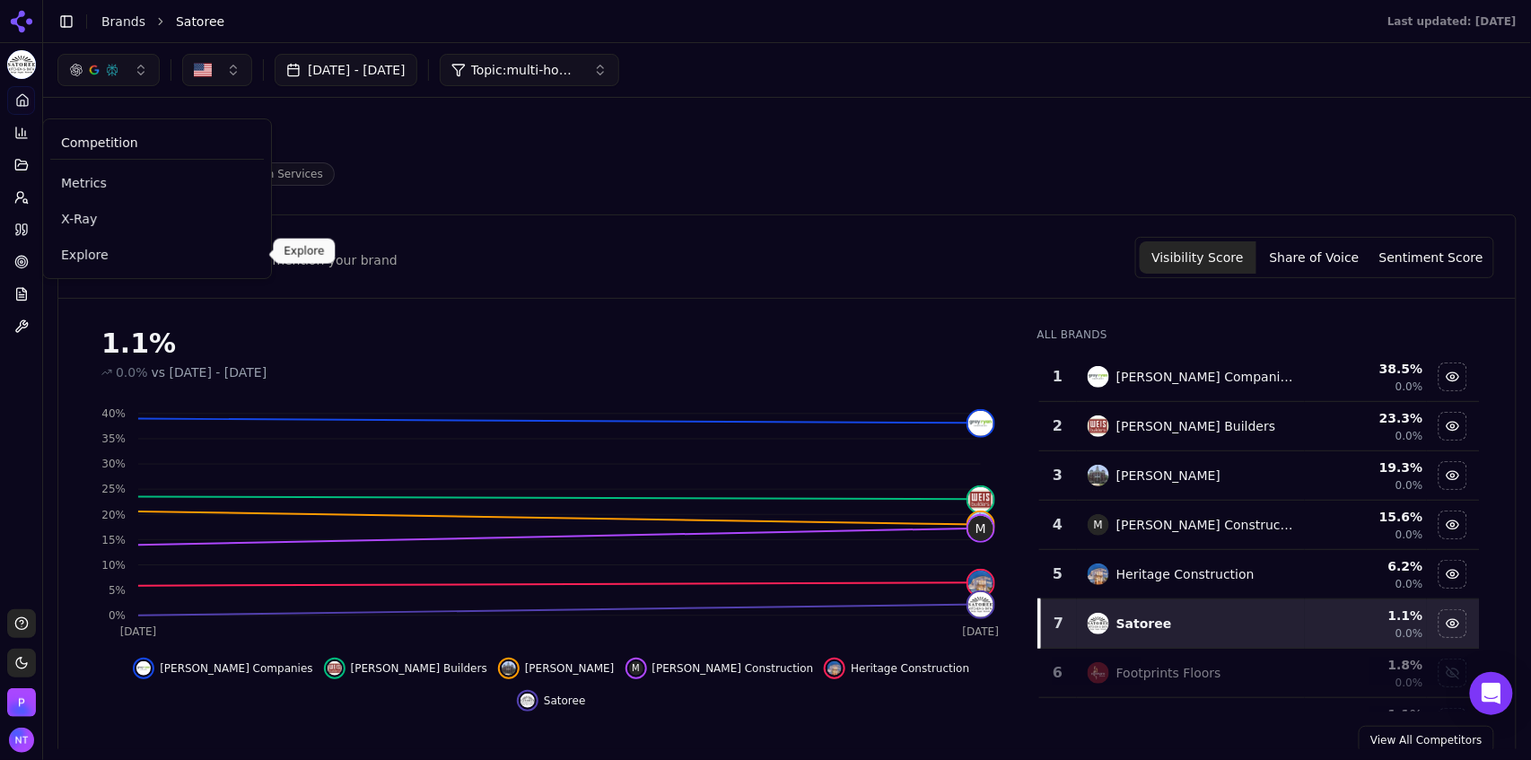
click at [112, 251] on span "Explore" at bounding box center [157, 255] width 192 height 18
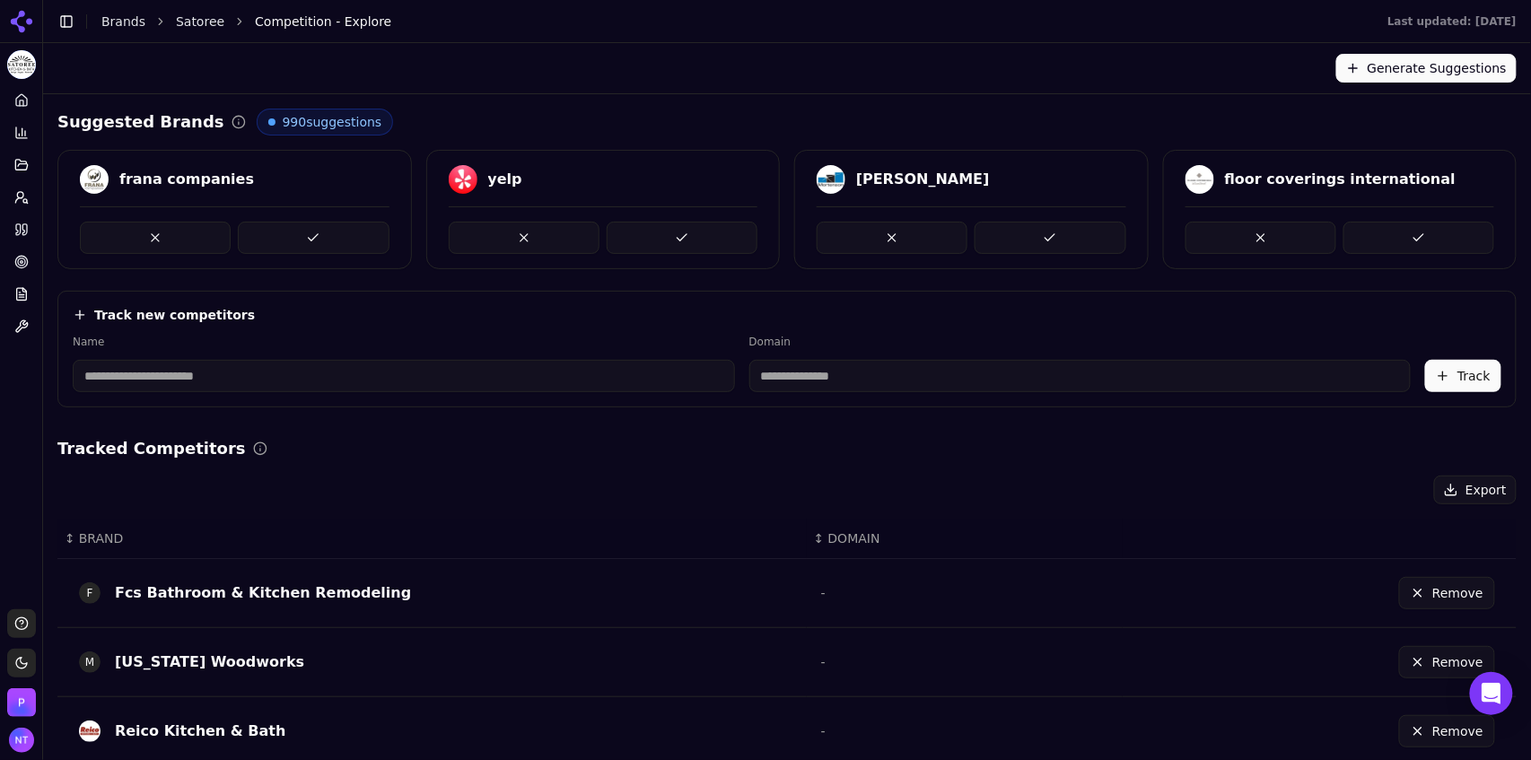
click at [235, 375] on input at bounding box center [404, 376] width 663 height 32
type input "**********"
paste input "**********"
type input "**********"
click at [1460, 374] on button "Track" at bounding box center [1464, 376] width 76 height 32
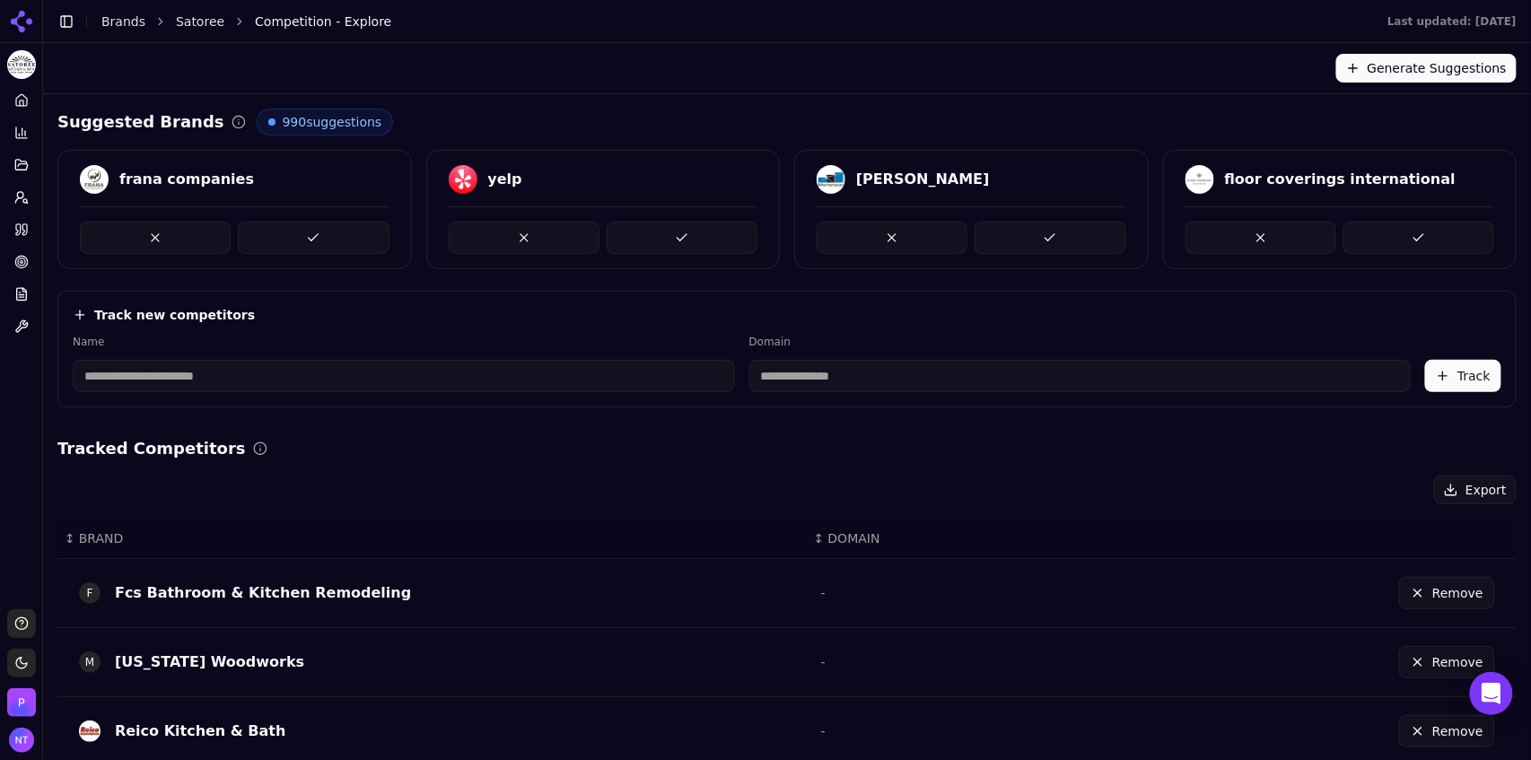
click at [797, 383] on input at bounding box center [1081, 376] width 663 height 32
paste input "**********"
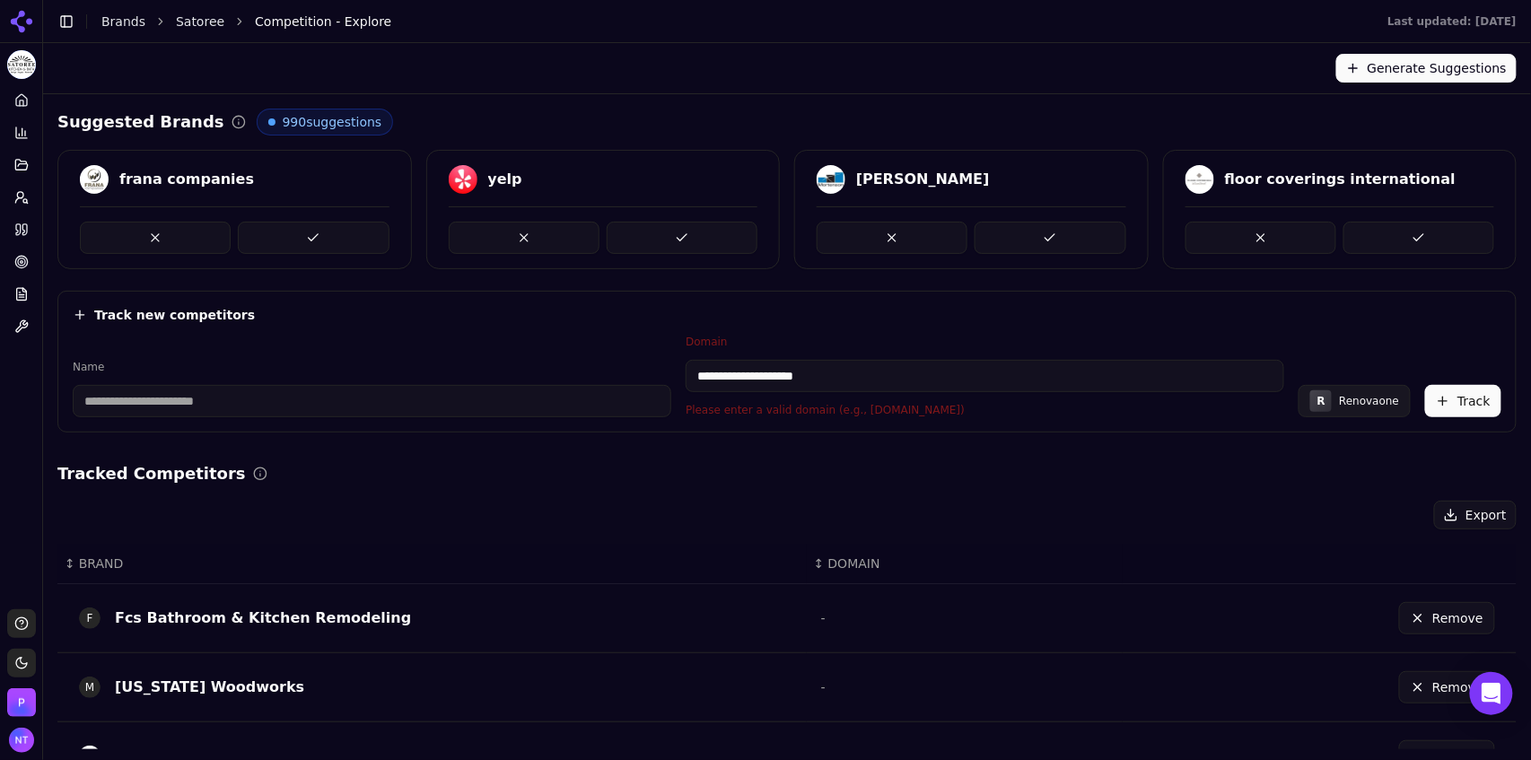
drag, startPoint x: 742, startPoint y: 374, endPoint x: 636, endPoint y: 372, distance: 106.0
click at [636, 372] on div "**********" at bounding box center [787, 376] width 1429 height 83
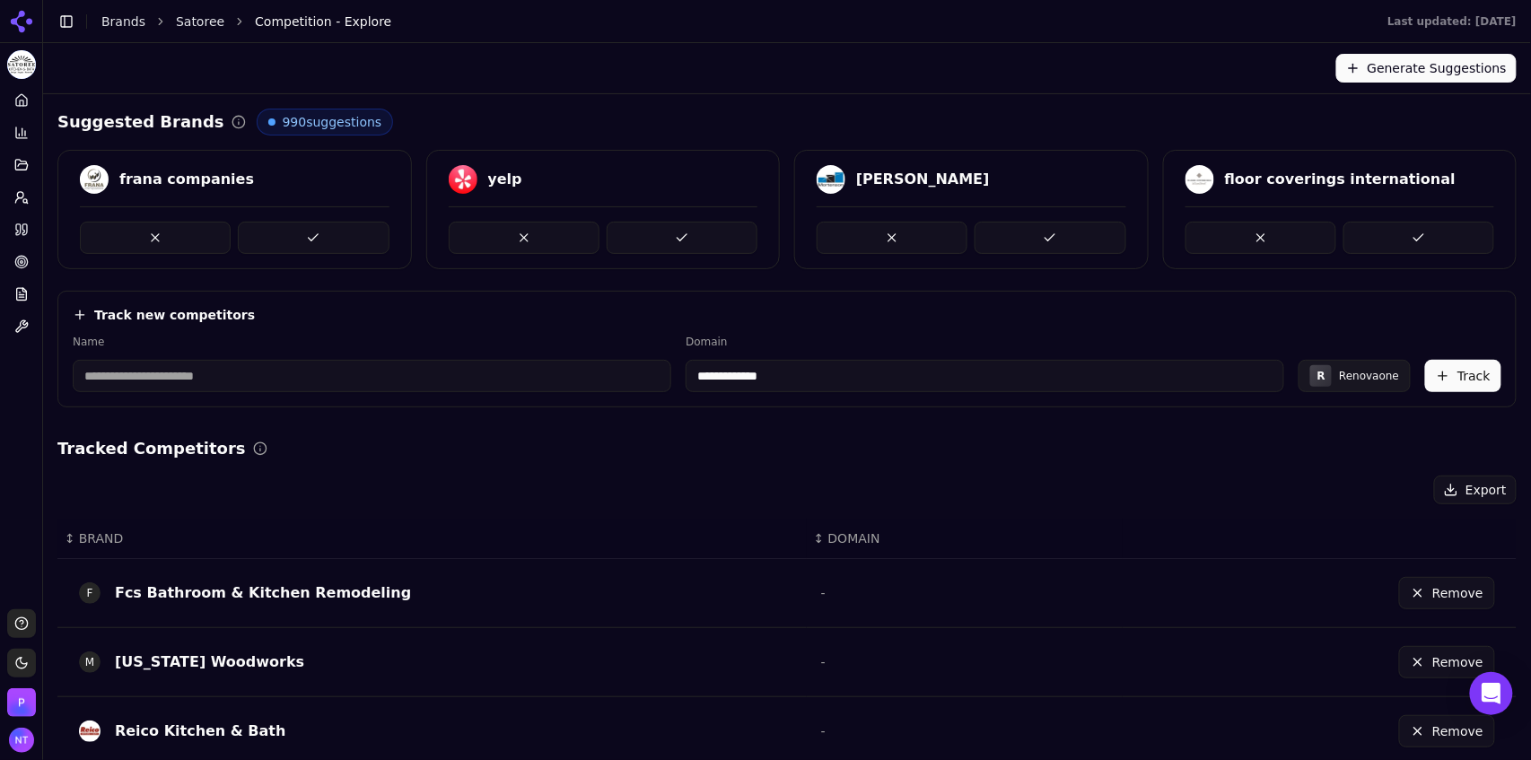
type input "**********"
click at [499, 379] on input at bounding box center [372, 376] width 599 height 32
type input "**********"
click at [1479, 373] on button "Track" at bounding box center [1464, 376] width 76 height 32
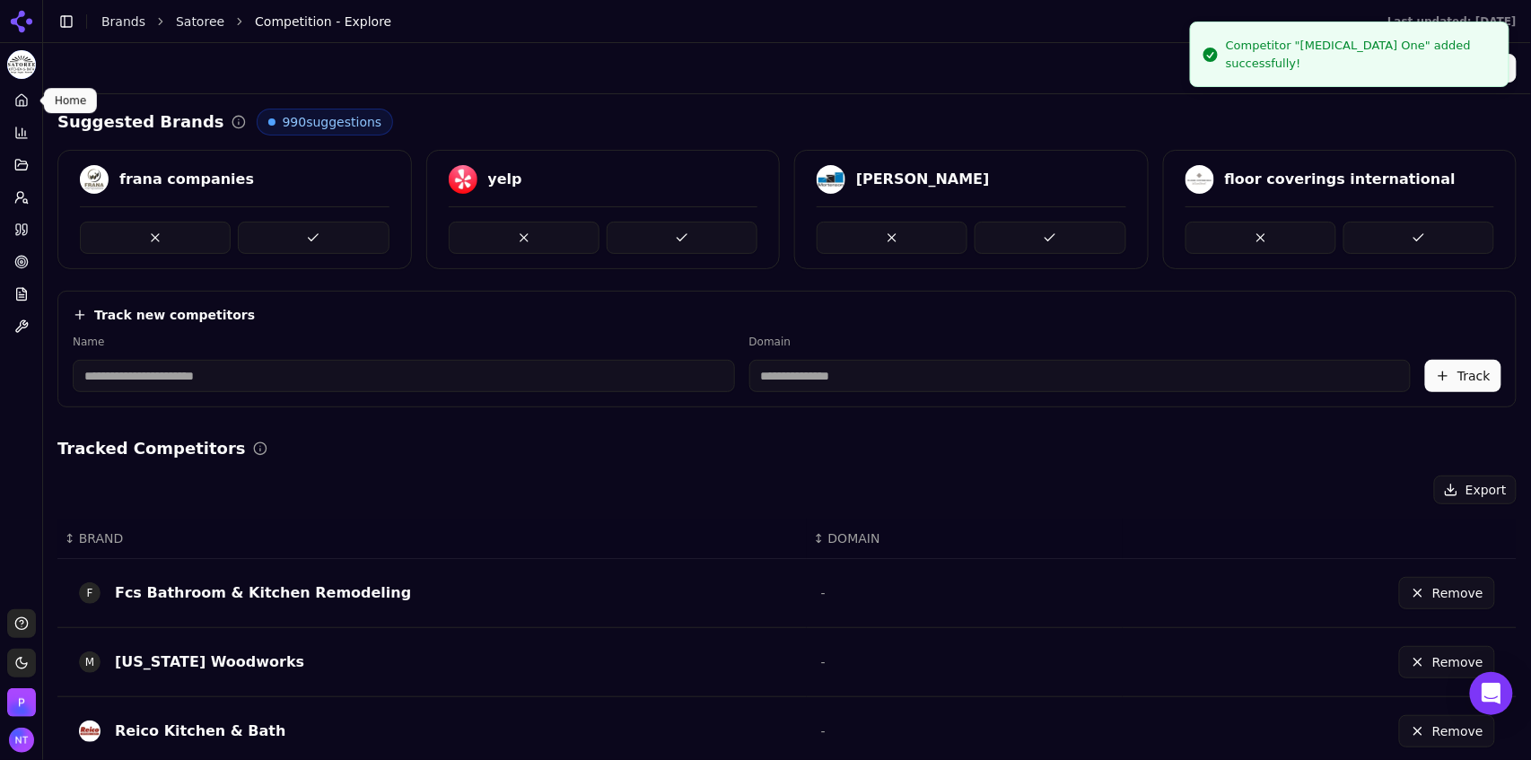
click at [22, 99] on icon at bounding box center [21, 100] width 14 height 14
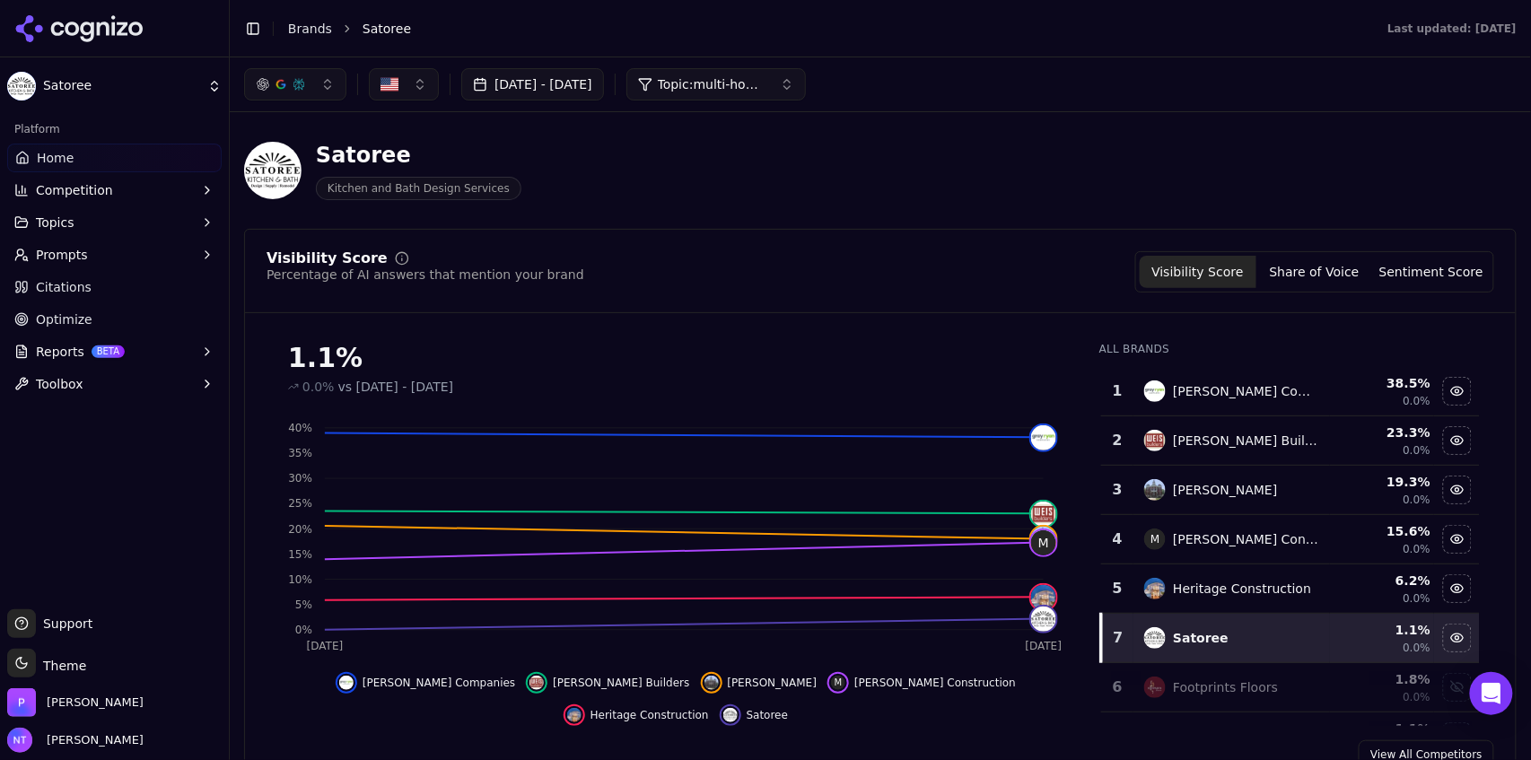
click at [256, 27] on button "Toggle Sidebar" at bounding box center [253, 28] width 25 height 25
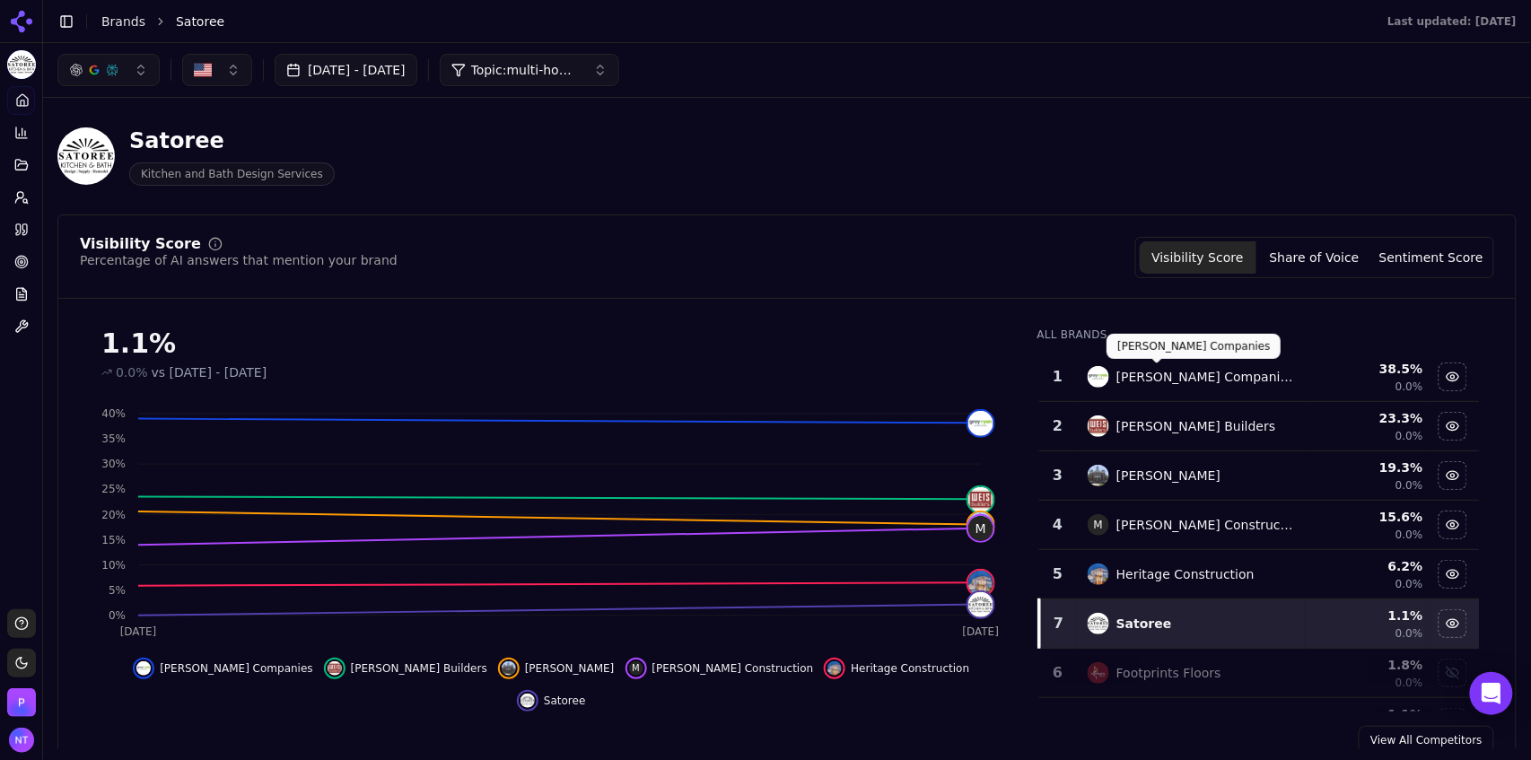
click at [1485, 356] on div "All Brands 1 [PERSON_NAME] Companies 38.5 % 0.0% 2 [PERSON_NAME] Builders 23.3 …" at bounding box center [1258, 512] width 471 height 399
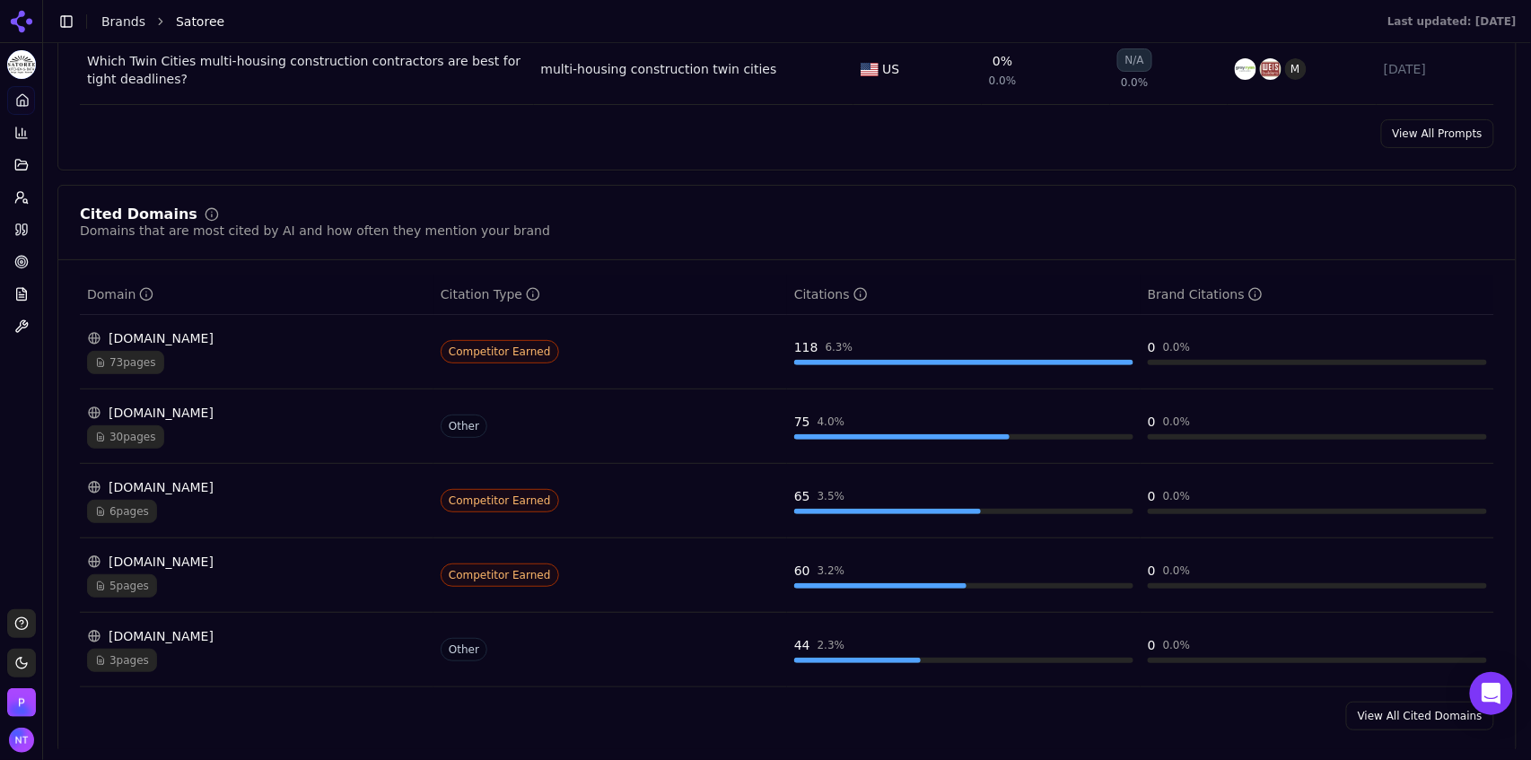
scroll to position [1709, 0]
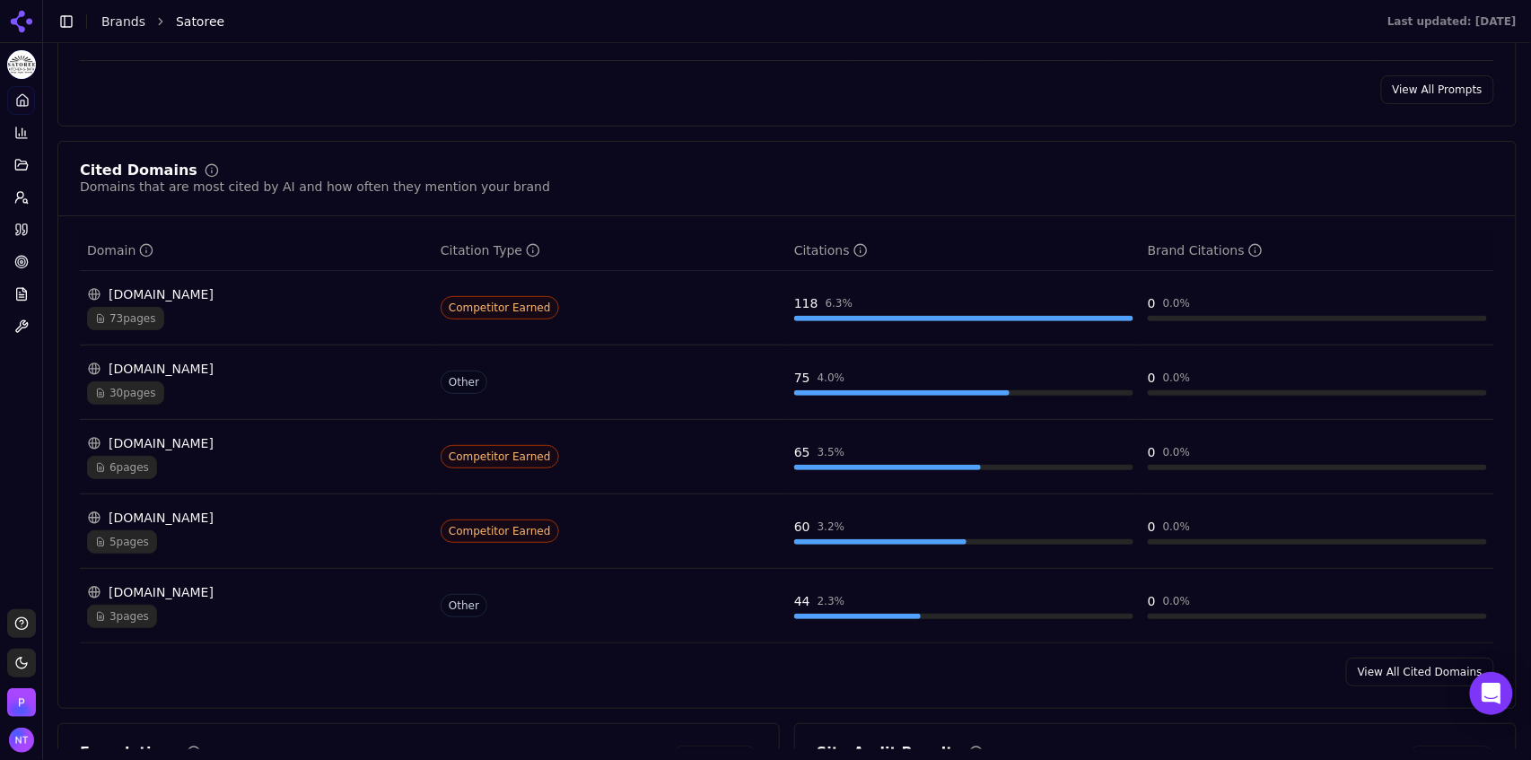
click at [1373, 670] on link "View All Cited Domains" at bounding box center [1421, 672] width 148 height 29
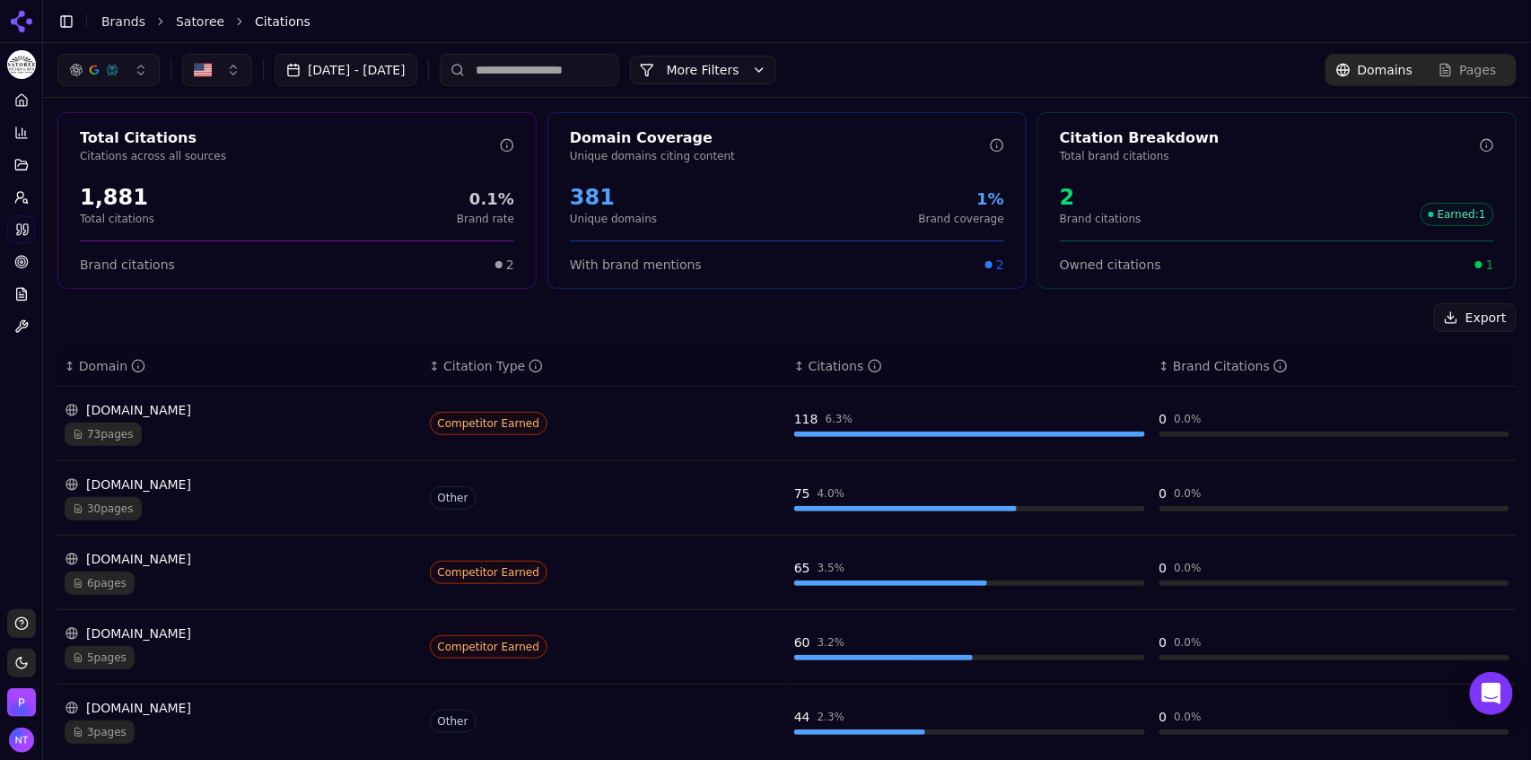
click at [281, 418] on div "[DOMAIN_NAME]" at bounding box center [240, 410] width 351 height 18
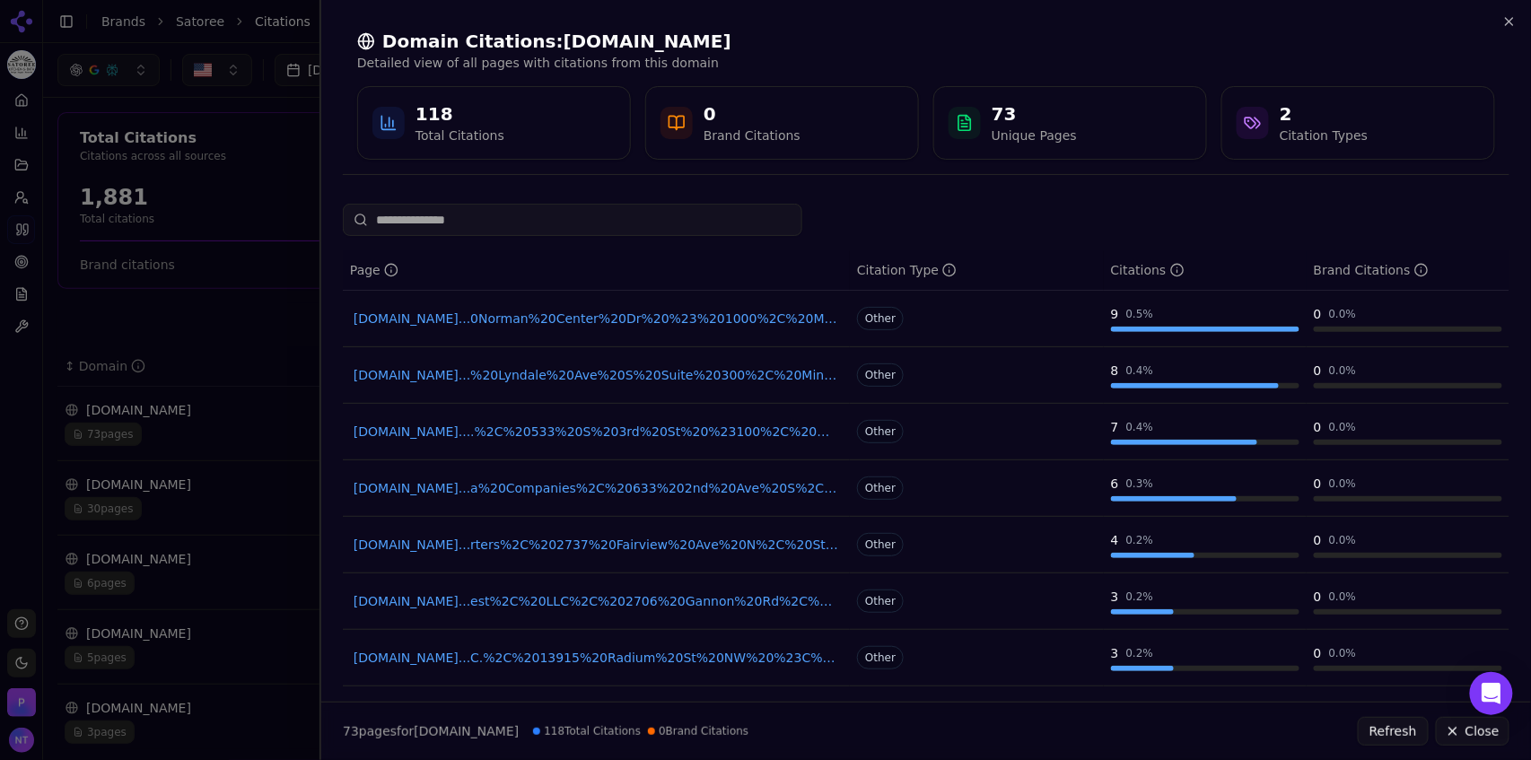
click at [252, 283] on div at bounding box center [765, 380] width 1531 height 760
